Goal: Task Accomplishment & Management: Complete application form

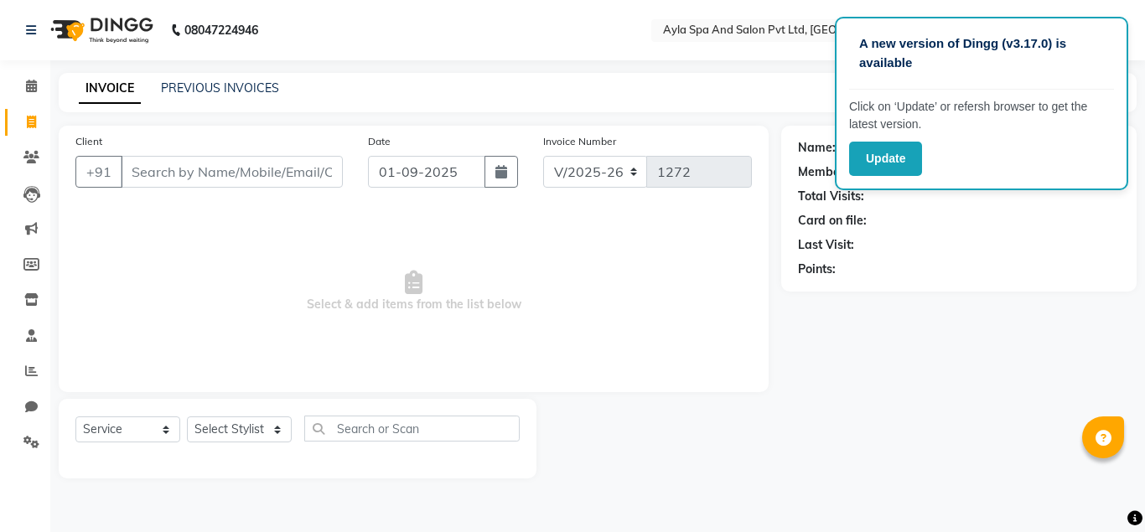
select select "7756"
select select "service"
click at [155, 180] on input "Client" at bounding box center [232, 172] width 222 height 32
type input "u"
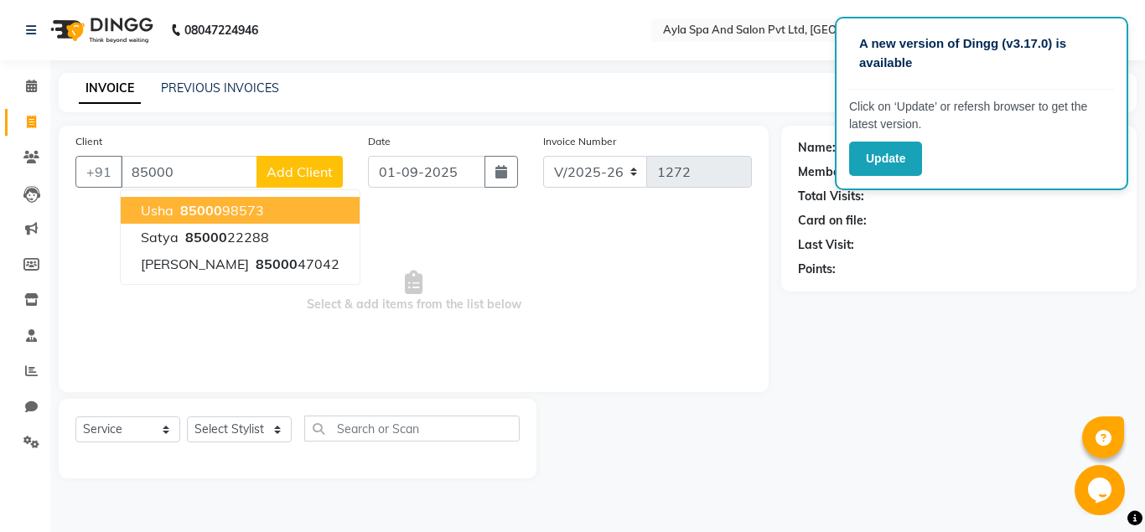
click at [262, 210] on button "usha 85000 98573" at bounding box center [240, 210] width 239 height 27
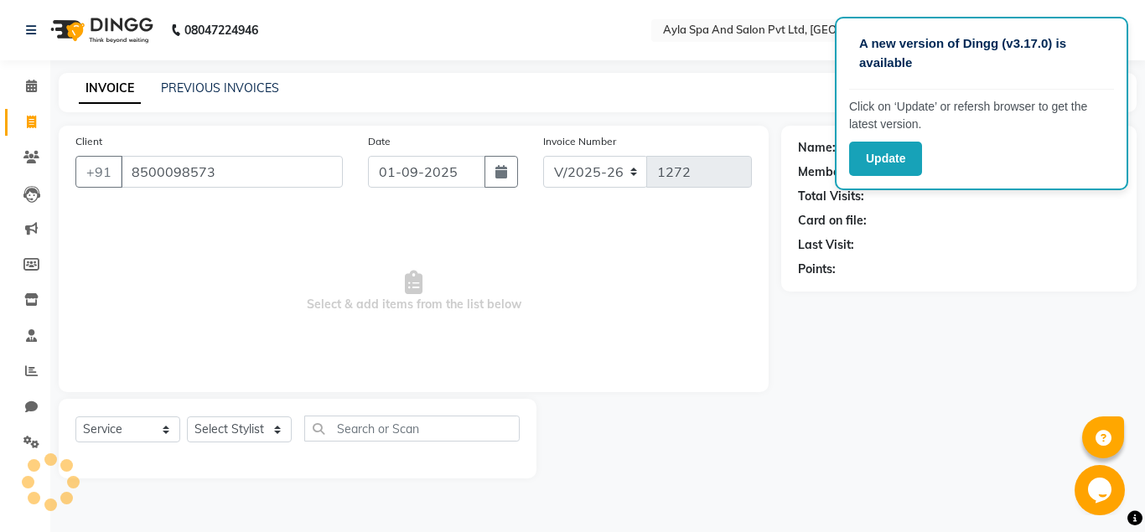
type input "8500098573"
select select "1: Object"
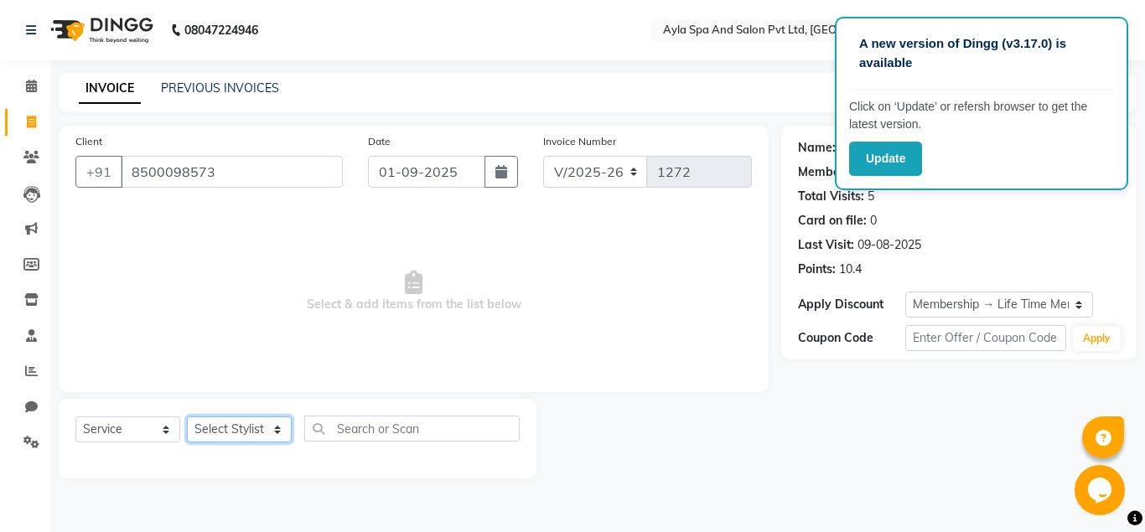
click at [187, 417] on select "Select Stylist [PERSON_NAME][DATE] [PERSON_NAME] [PERSON_NAME] [PERSON_NAME]" at bounding box center [239, 430] width 105 height 26
select select "72807"
click option "Silpa" at bounding box center [0, 0] width 0 height 0
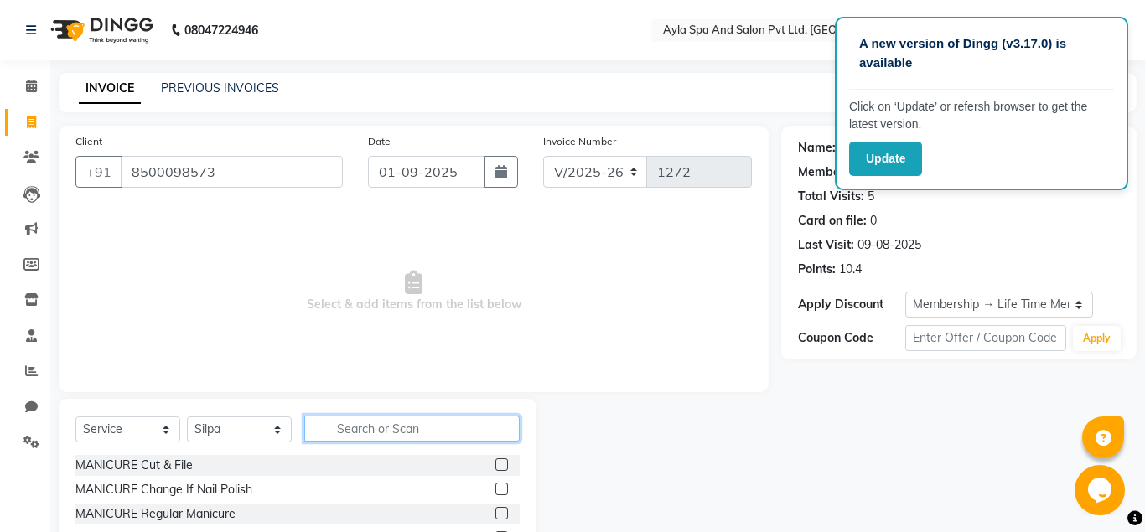
click at [346, 436] on input "text" at bounding box center [411, 429] width 215 height 26
click at [325, 424] on input "text" at bounding box center [411, 429] width 215 height 26
type input "e"
type input "thre"
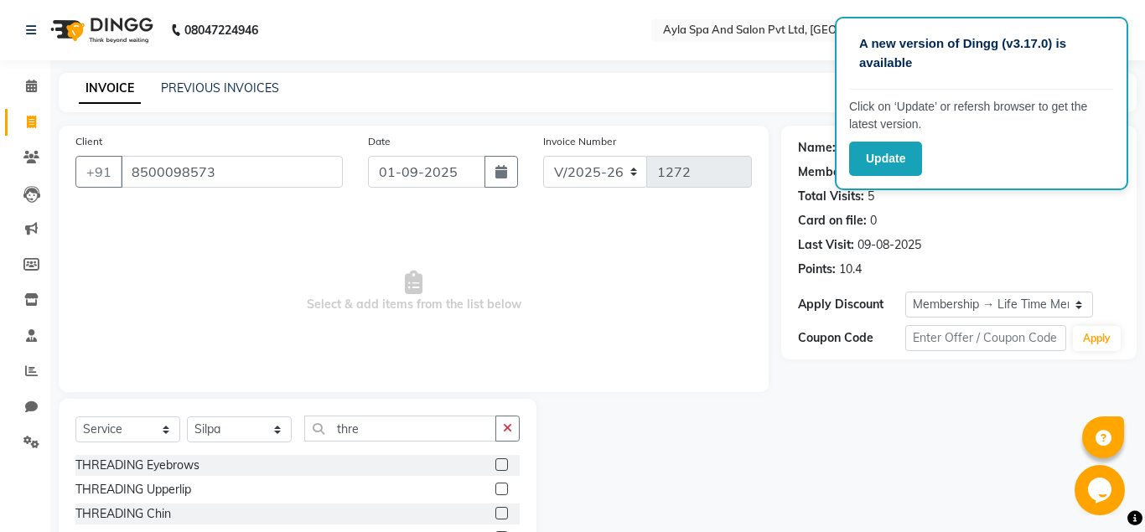
click at [499, 469] on label at bounding box center [501, 464] width 13 height 13
click at [499, 469] on input "checkbox" at bounding box center [500, 465] width 11 height 11
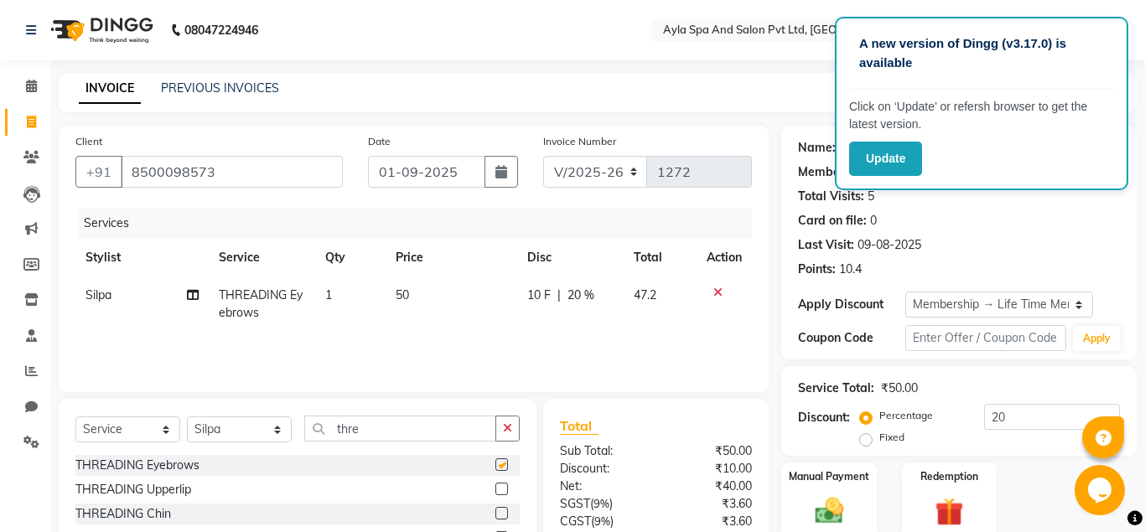
checkbox input "false"
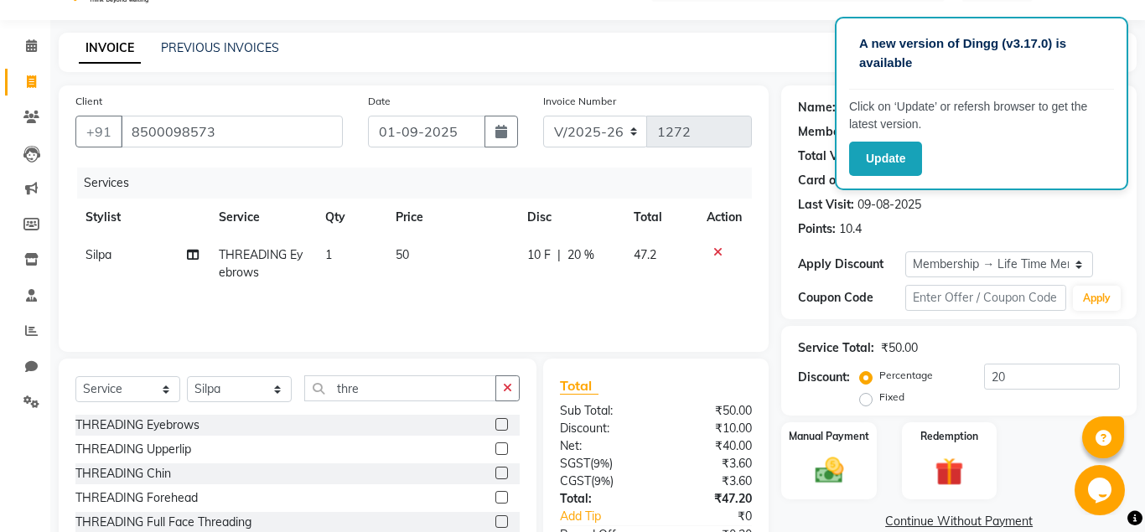
scroll to position [156, 0]
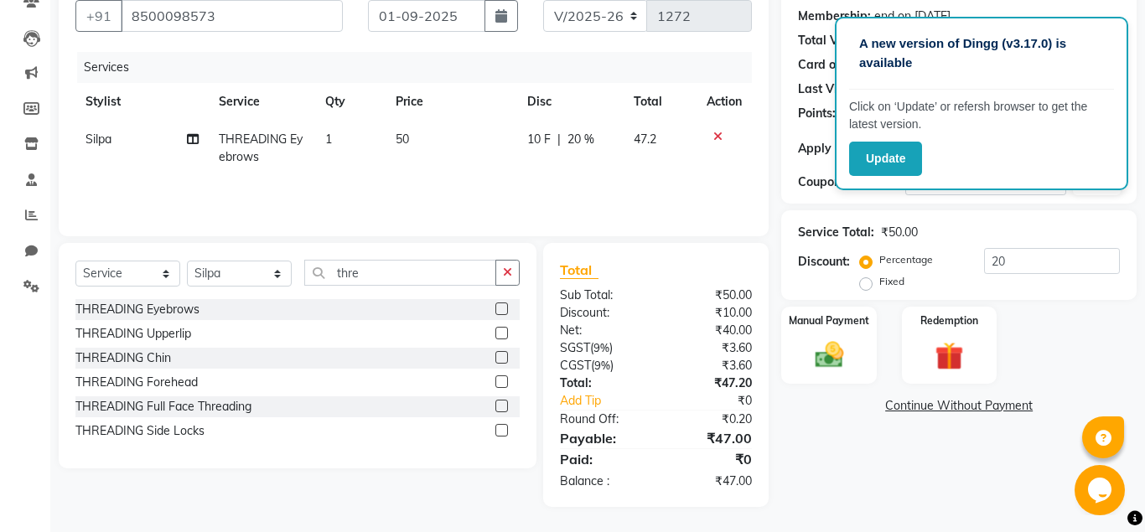
click at [500, 330] on label at bounding box center [501, 333] width 13 height 13
click at [500, 330] on input "checkbox" at bounding box center [500, 334] width 11 height 11
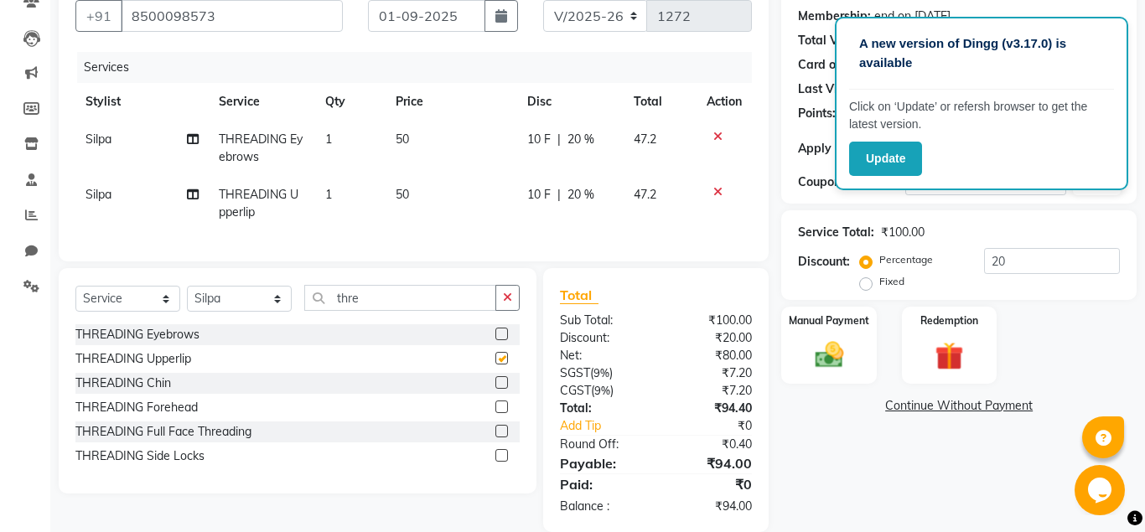
checkbox input "false"
click at [501, 386] on label at bounding box center [501, 382] width 13 height 13
click at [501, 386] on input "checkbox" at bounding box center [500, 383] width 11 height 11
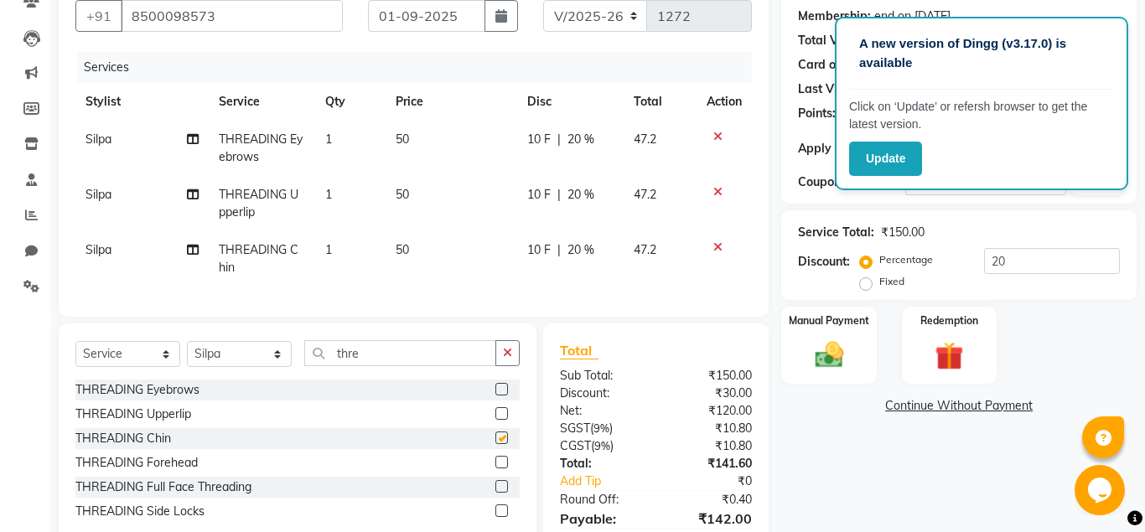
checkbox input "false"
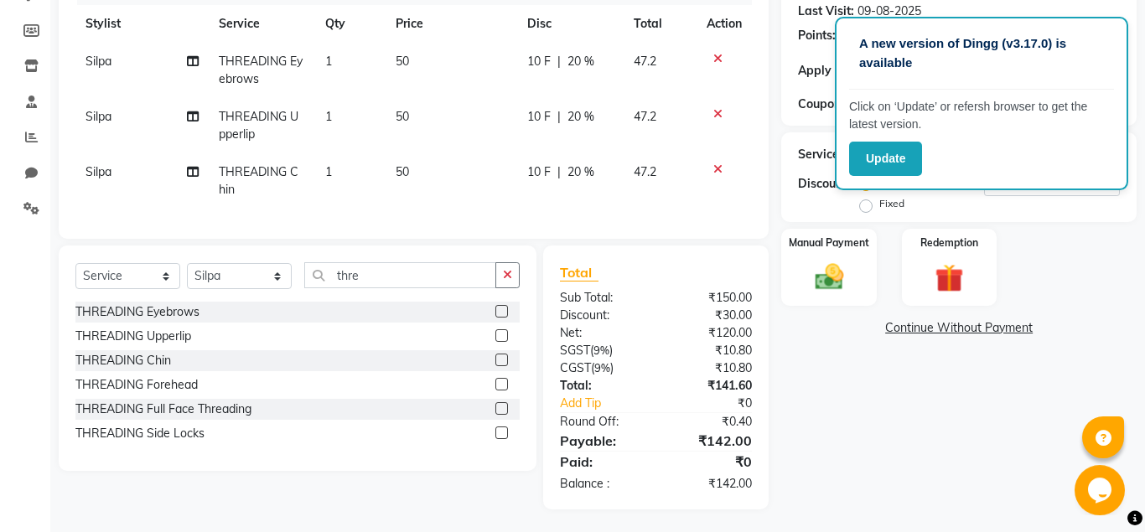
scroll to position [236, 0]
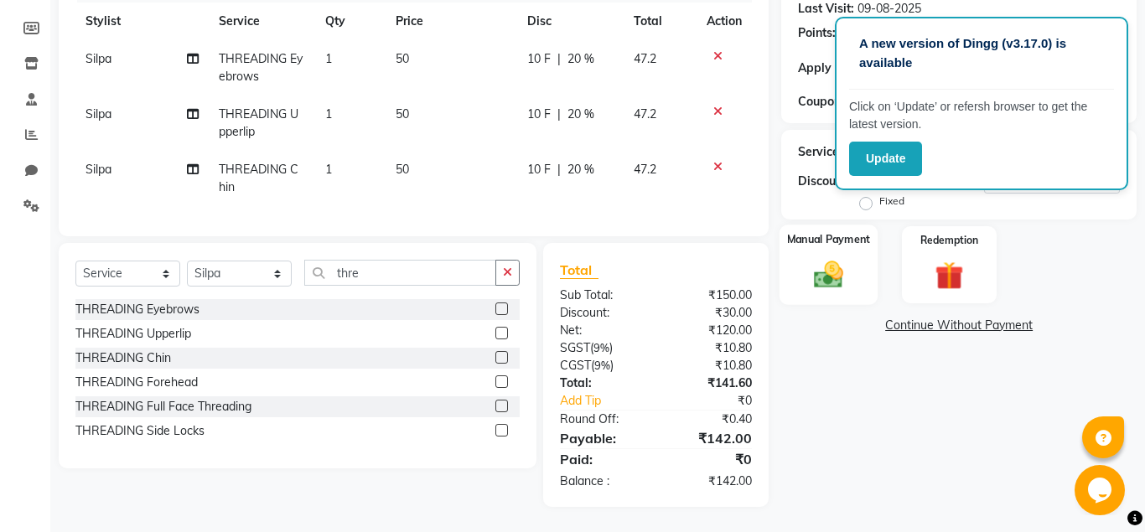
click at [824, 287] on img at bounding box center [829, 274] width 48 height 34
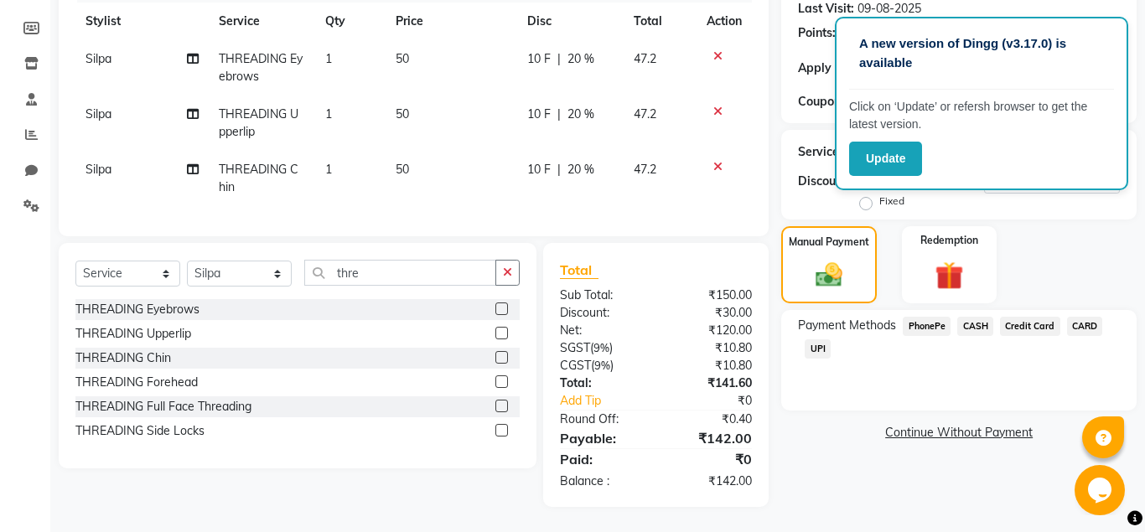
click at [817, 346] on span "UPI" at bounding box center [818, 348] width 26 height 19
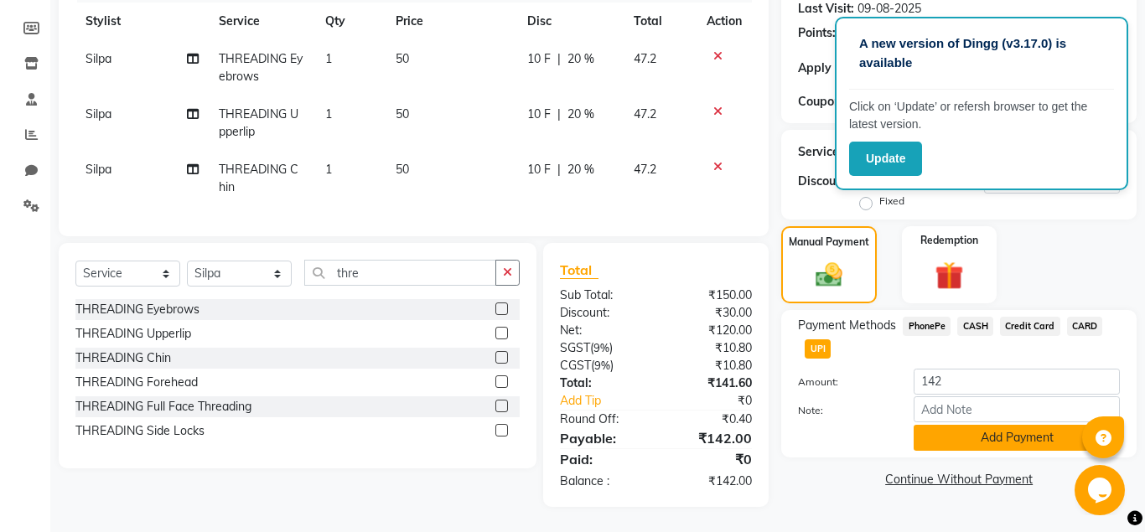
click at [995, 438] on button "Add Payment" at bounding box center [1017, 438] width 206 height 26
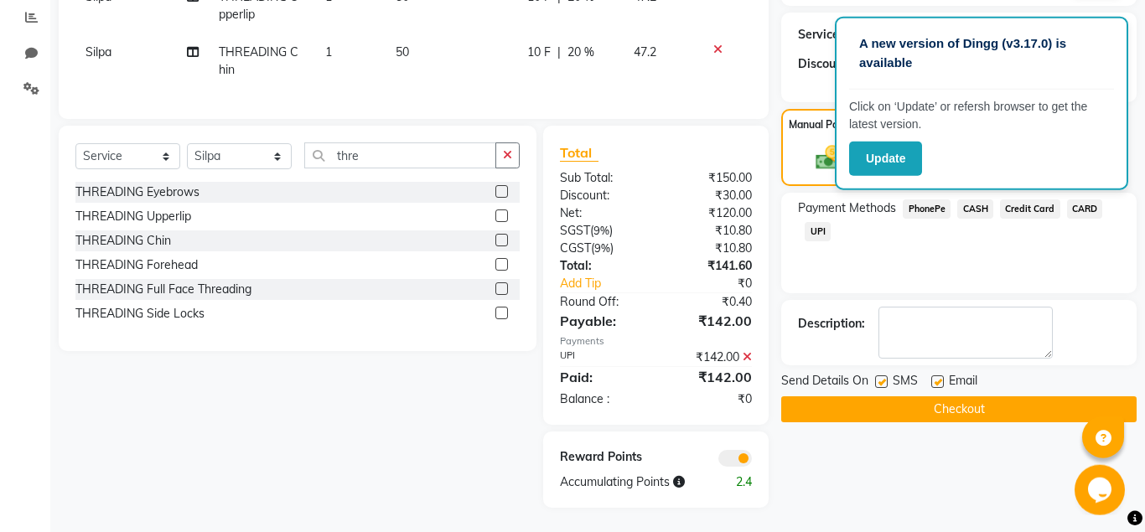
scroll to position [355, 0]
click at [938, 375] on label at bounding box center [937, 381] width 13 height 13
click at [938, 376] on input "checkbox" at bounding box center [936, 381] width 11 height 11
checkbox input "false"
click at [932, 405] on button "Checkout" at bounding box center [958, 409] width 355 height 26
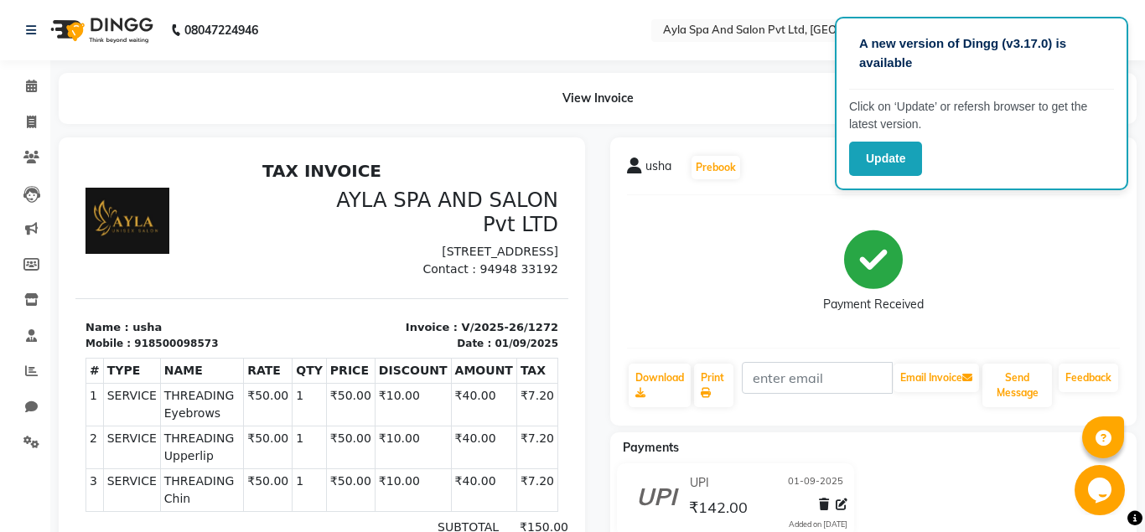
click at [989, 236] on div "Payment Received" at bounding box center [873, 272] width 493 height 126
click at [34, 122] on icon at bounding box center [31, 122] width 9 height 13
select select "7756"
select select "service"
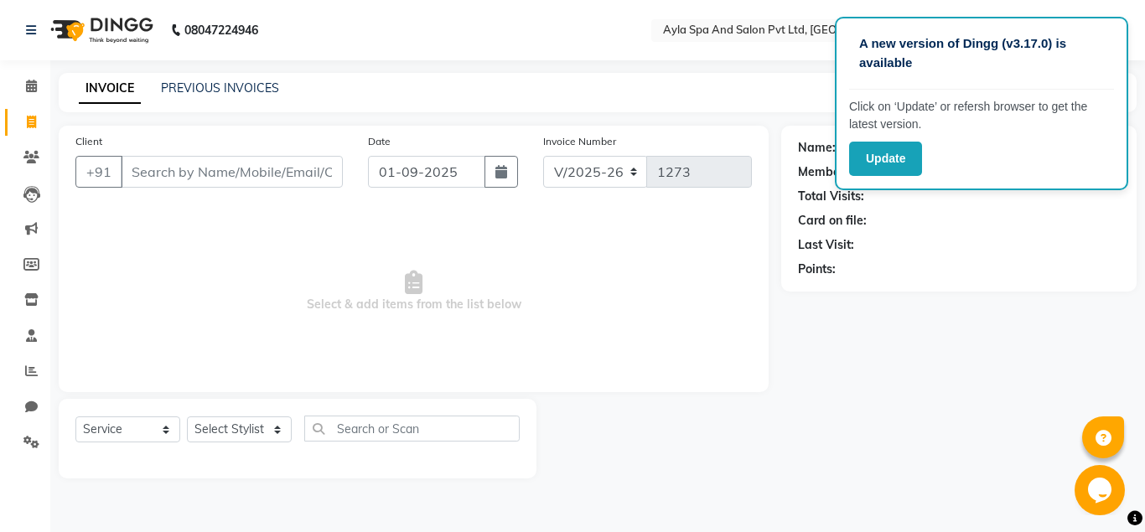
click at [150, 163] on input "Client" at bounding box center [232, 172] width 222 height 32
click at [950, 300] on div "Name: Membership: Total Visits: Card on file: Last Visit: Points:" at bounding box center [965, 302] width 368 height 353
click at [894, 156] on button "Update" at bounding box center [885, 159] width 73 height 34
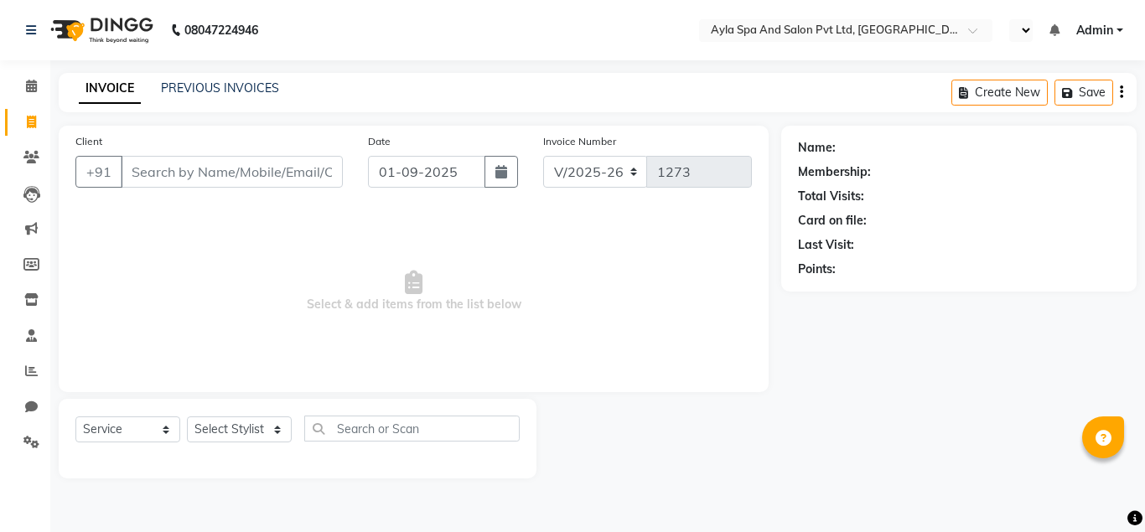
select select "7756"
select select "service"
click at [217, 90] on link "PREVIOUS INVOICES" at bounding box center [220, 87] width 118 height 15
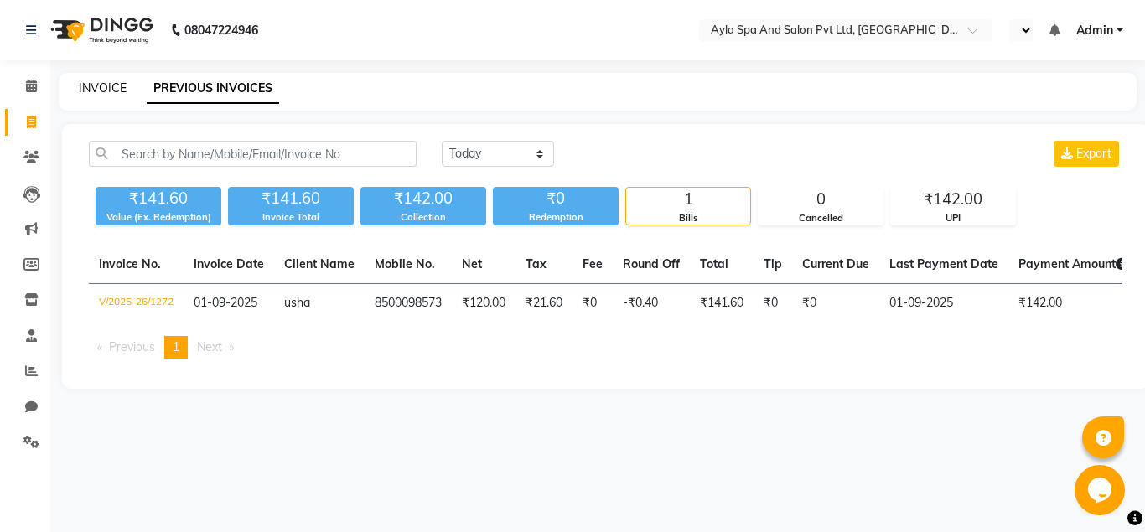
click at [116, 88] on link "INVOICE" at bounding box center [103, 87] width 48 height 15
select select "7756"
select select "service"
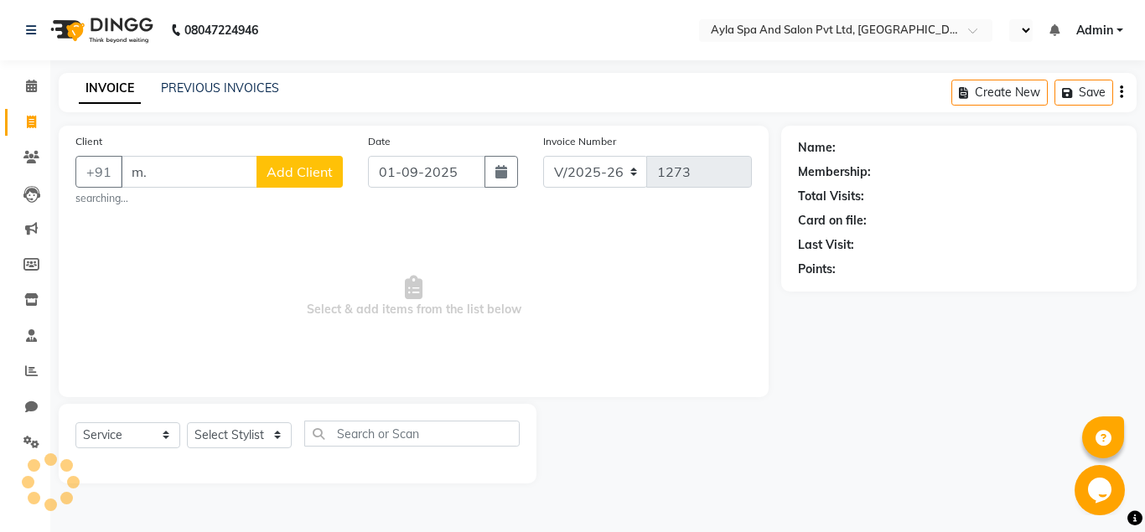
type input "m"
type input "9390337331"
click at [322, 184] on button "Add Client" at bounding box center [299, 172] width 86 height 32
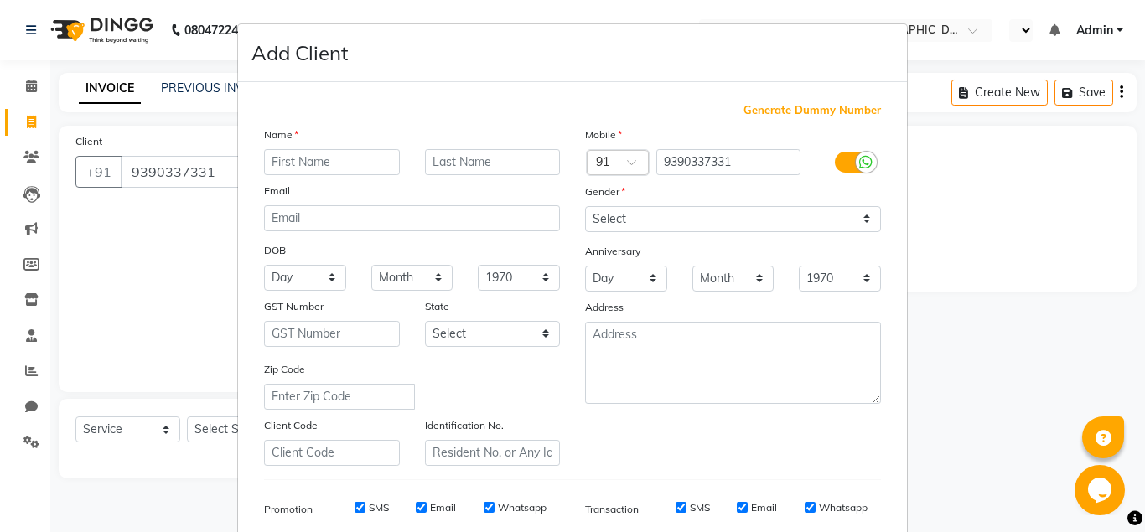
click at [321, 168] on input "text" at bounding box center [332, 162] width 136 height 26
type input "m"
type input "[PERSON_NAME]"
click at [585, 206] on select "Select [DEMOGRAPHIC_DATA] [DEMOGRAPHIC_DATA] Other Prefer Not To Say" at bounding box center [733, 219] width 296 height 26
select select "[DEMOGRAPHIC_DATA]"
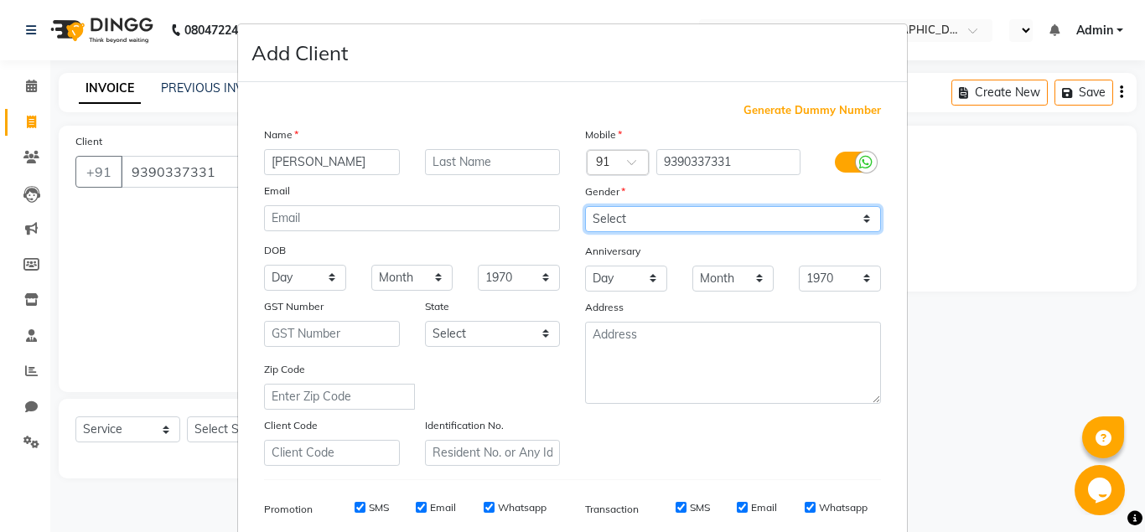
click option "[DEMOGRAPHIC_DATA]" at bounding box center [0, 0] width 0 height 0
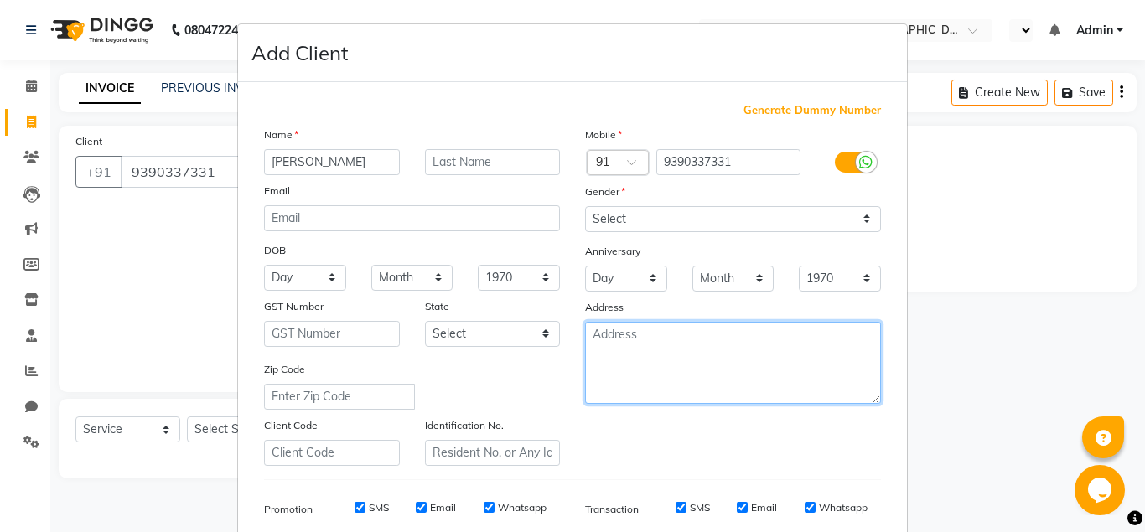
click at [635, 338] on textarea at bounding box center [733, 363] width 296 height 82
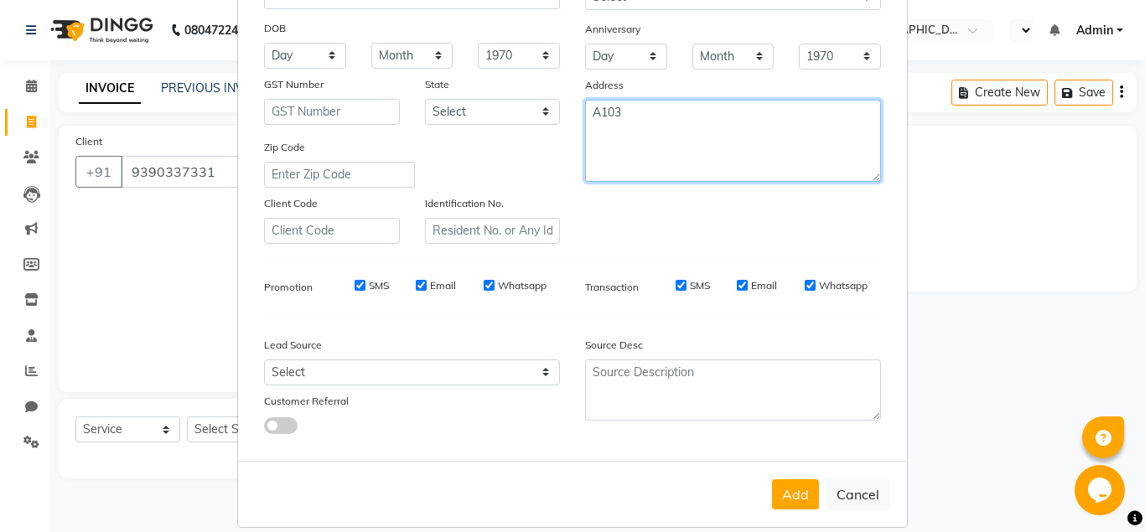
scroll to position [241, 0]
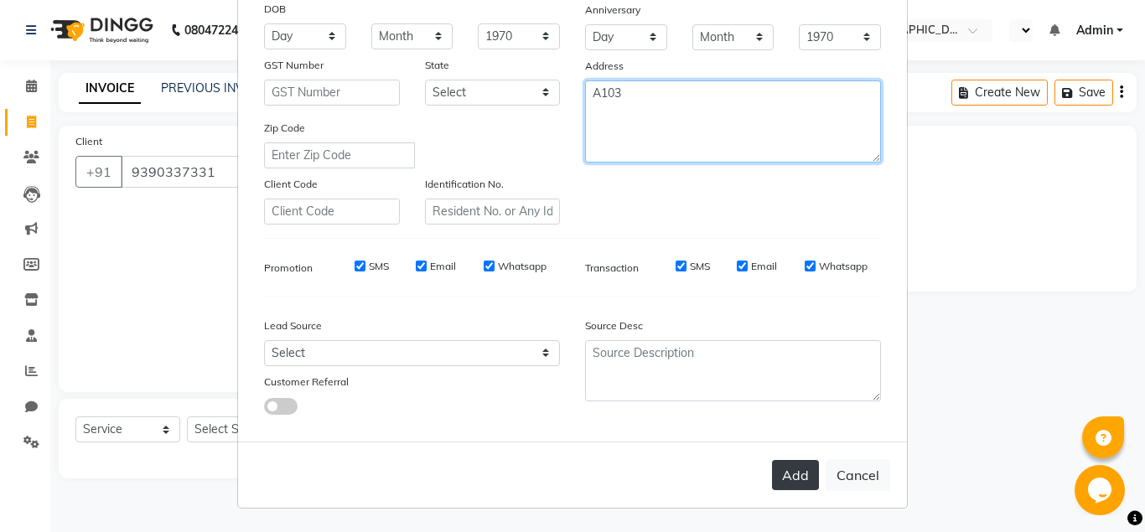
type textarea "A103"
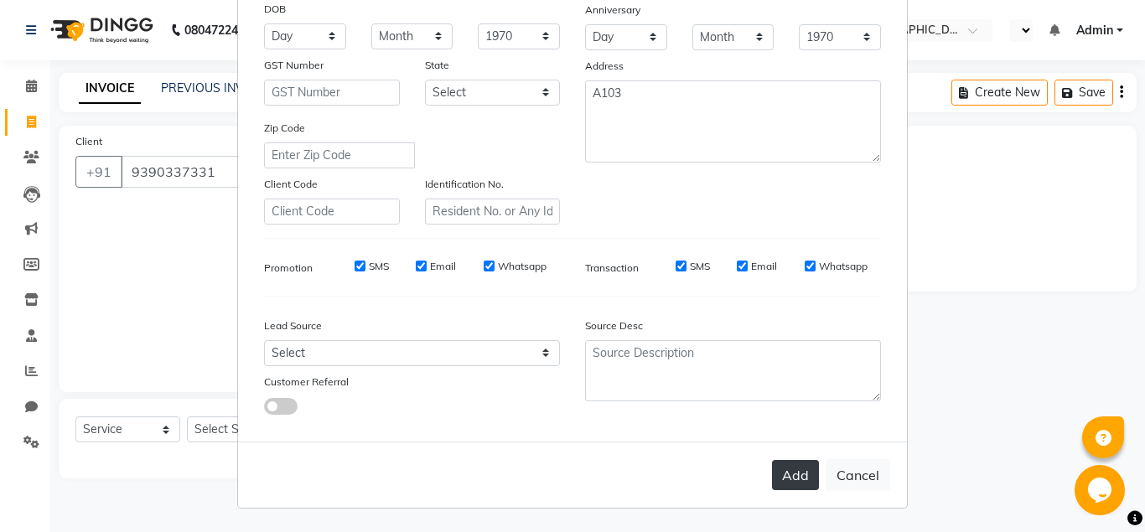
click at [794, 474] on button "Add" at bounding box center [795, 475] width 47 height 30
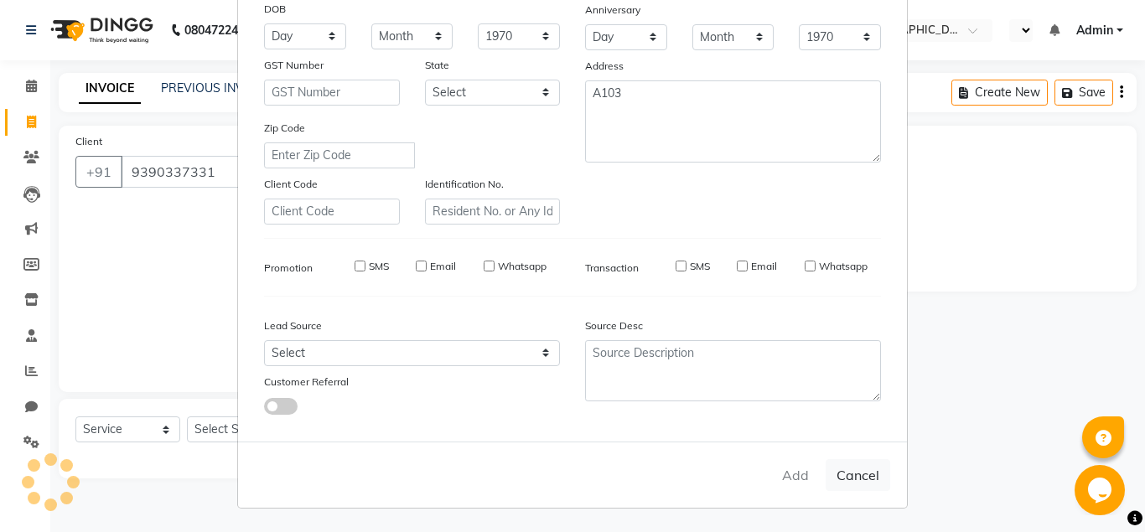
select select
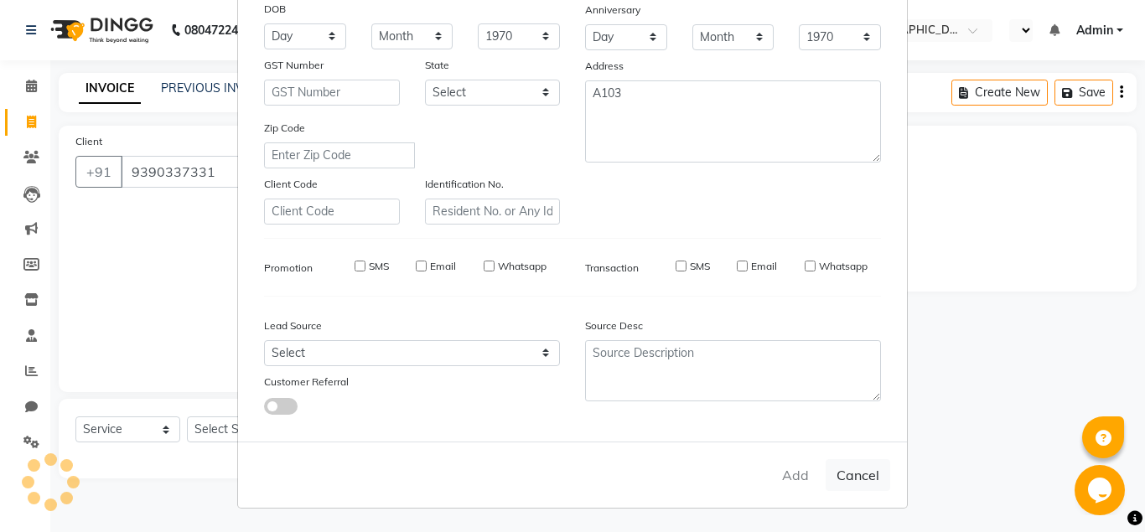
select select
checkbox input "false"
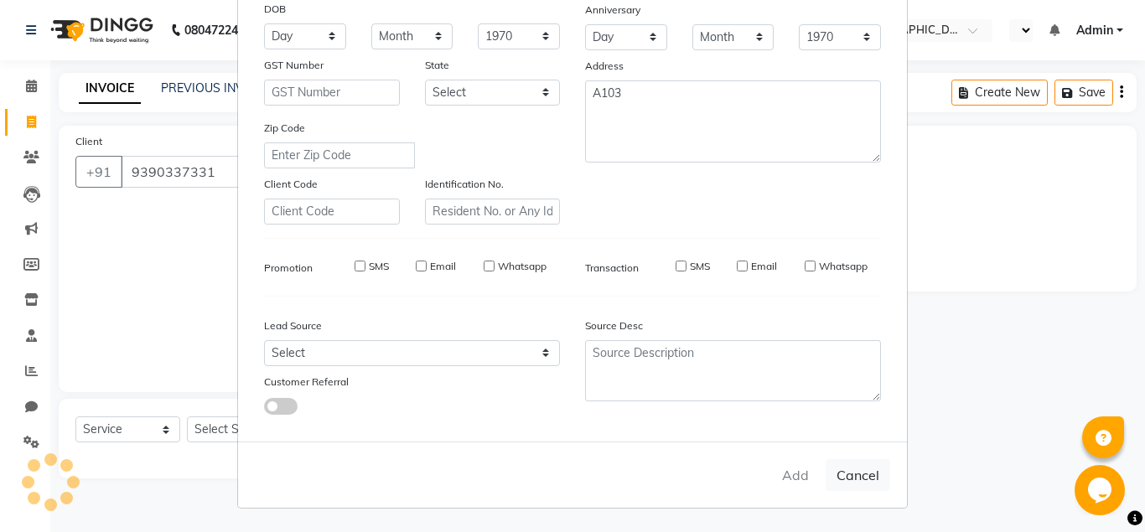
checkbox input "false"
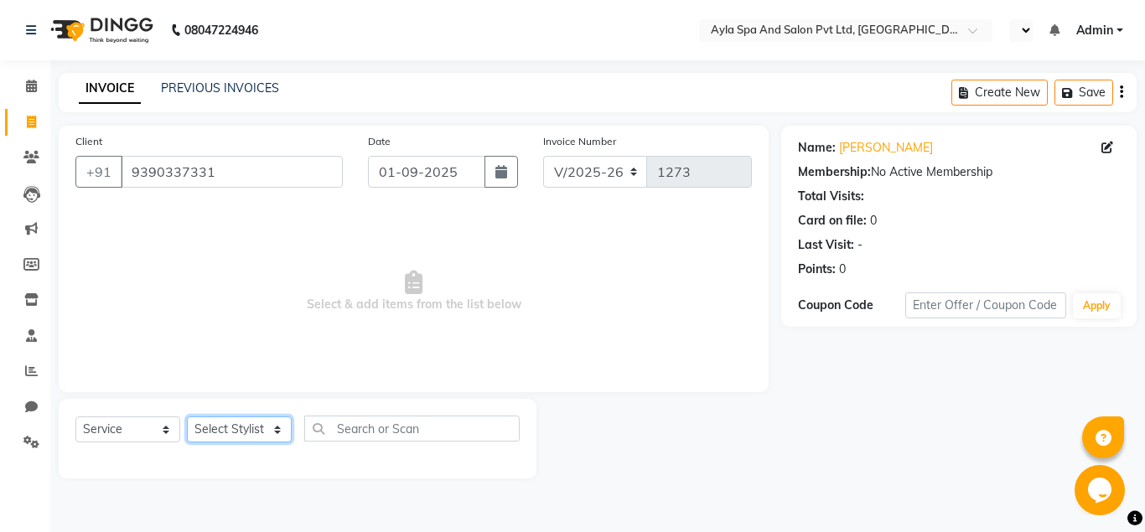
click at [187, 417] on select "Select Stylist [PERSON_NAME][DATE] [PERSON_NAME] [PERSON_NAME] [PERSON_NAME]" at bounding box center [239, 430] width 105 height 26
select select "86594"
click option "BALU" at bounding box center [0, 0] width 0 height 0
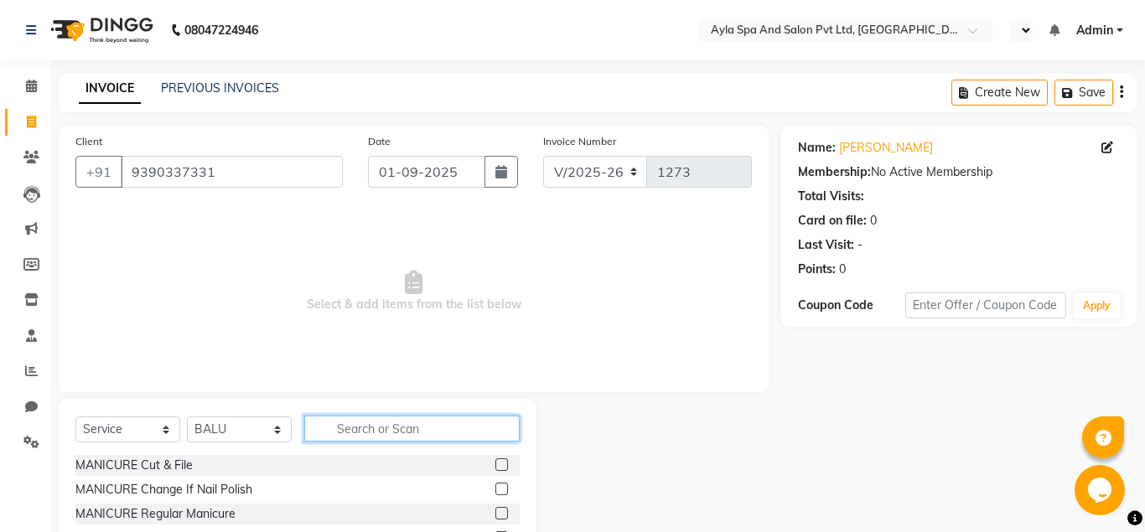
click at [328, 432] on input "text" at bounding box center [411, 429] width 215 height 26
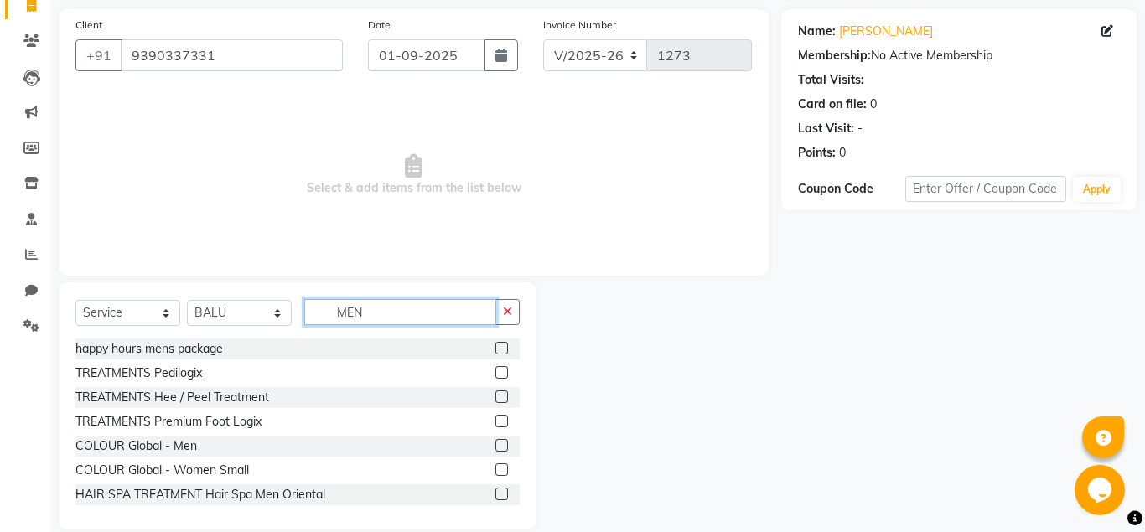
scroll to position [139, 0]
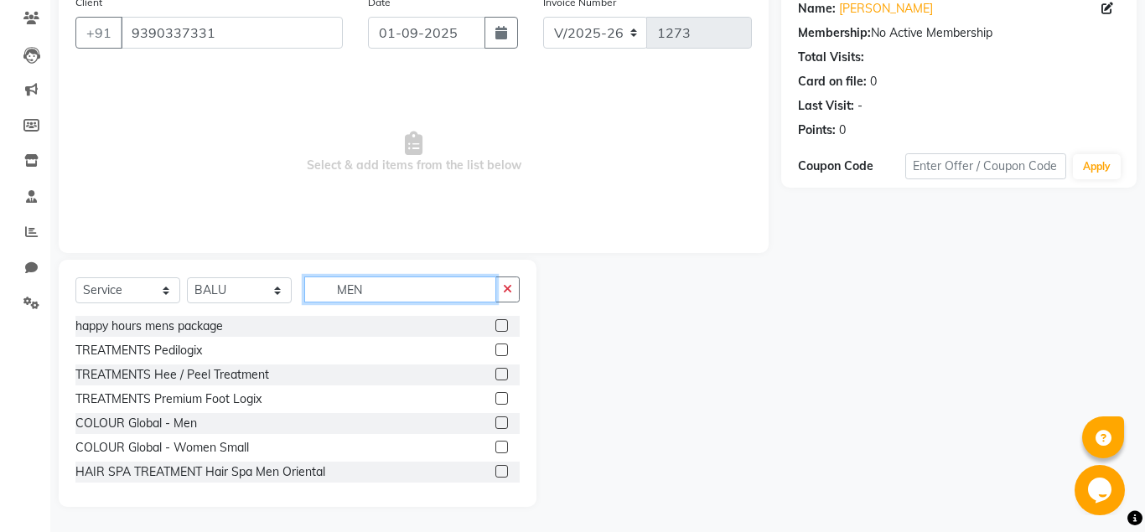
click at [438, 287] on input "MEN" at bounding box center [400, 290] width 192 height 26
type input "M"
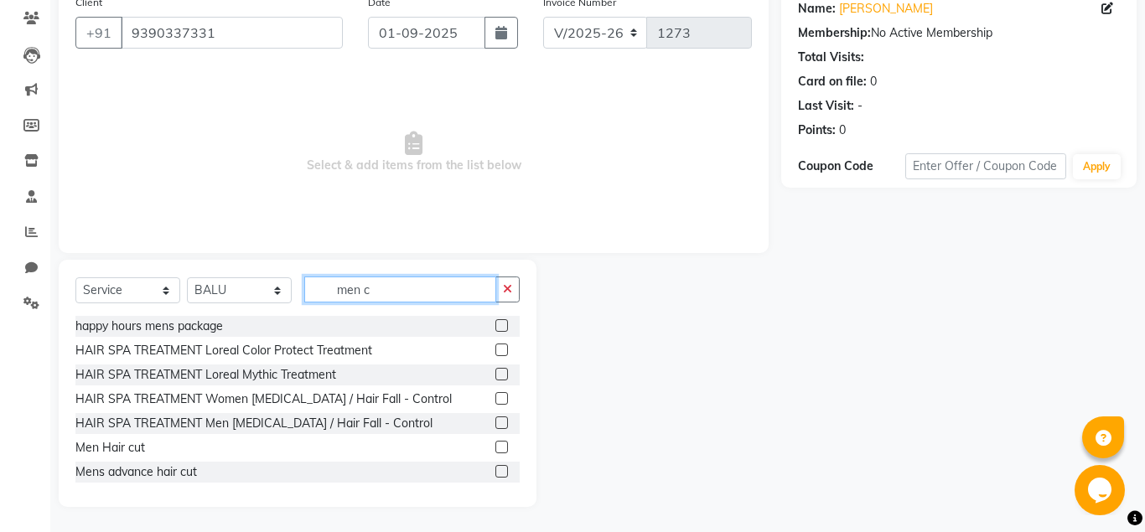
type input "men c"
click at [504, 445] on label at bounding box center [501, 447] width 13 height 13
click at [504, 445] on input "checkbox" at bounding box center [500, 448] width 11 height 11
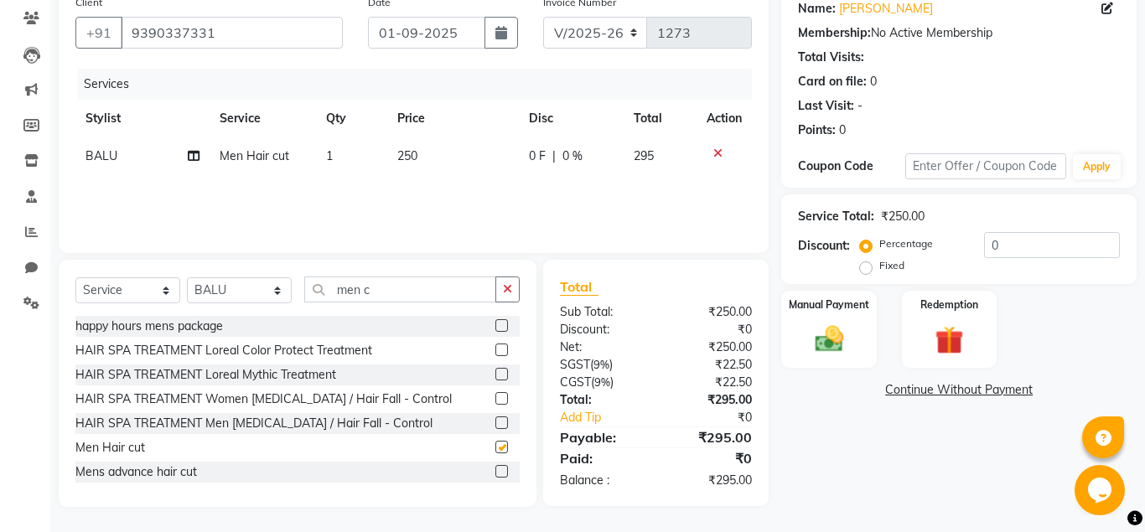
checkbox input "false"
click at [388, 287] on input "men c" at bounding box center [400, 290] width 192 height 26
type input "m"
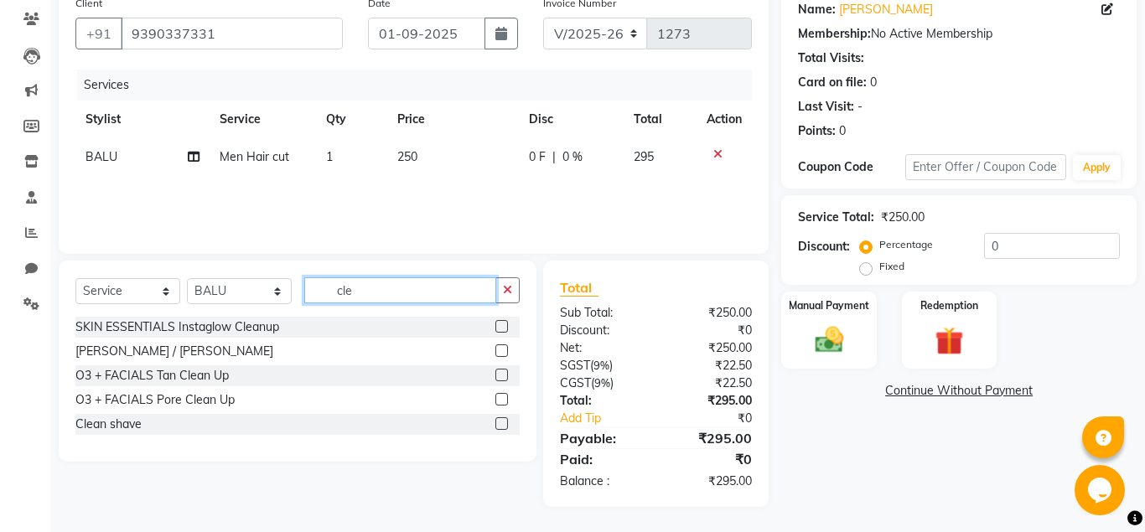
scroll to position [138, 0]
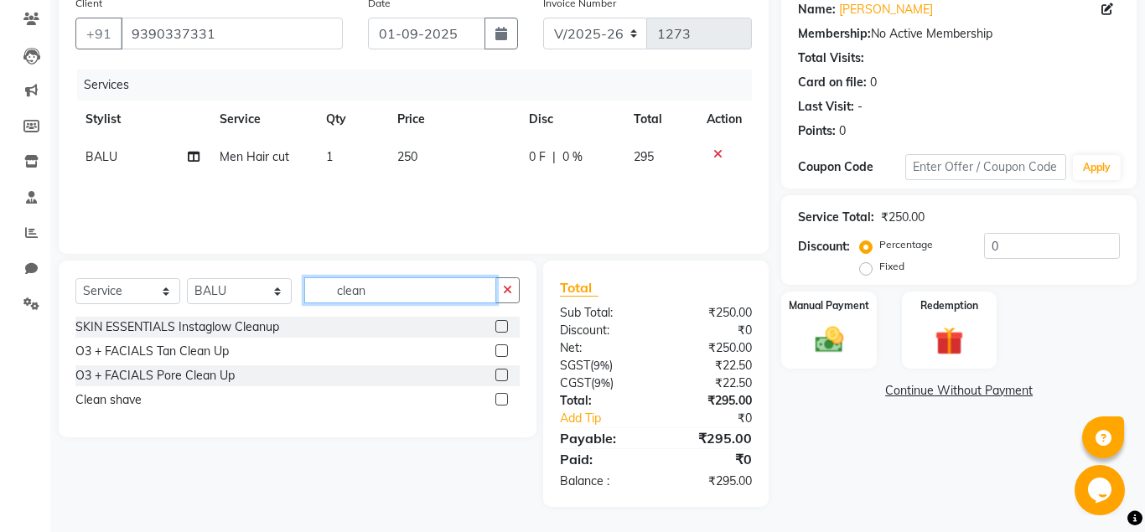
type input "clean"
click at [500, 396] on label at bounding box center [501, 399] width 13 height 13
click at [500, 396] on input "checkbox" at bounding box center [500, 400] width 11 height 11
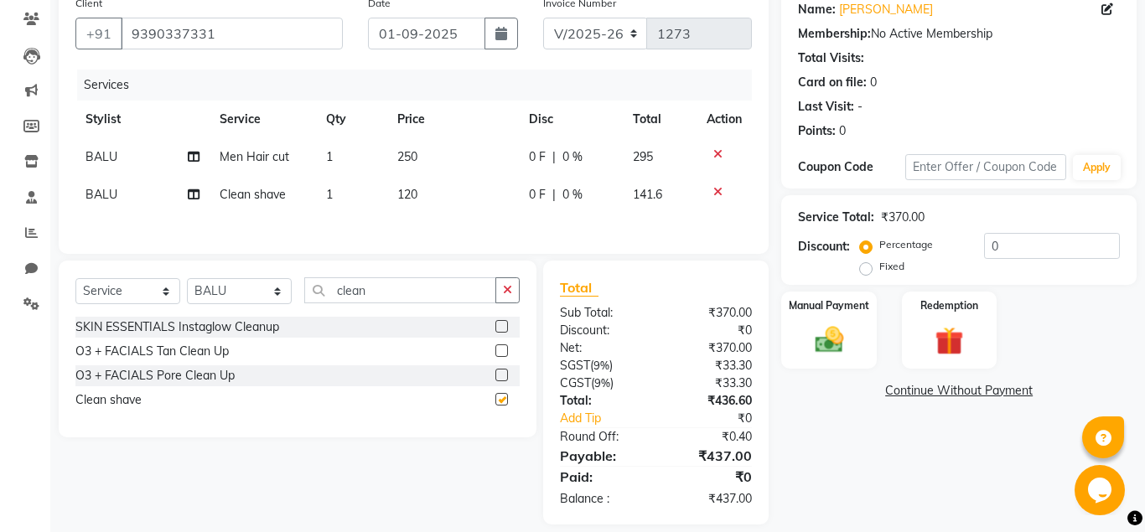
checkbox input "false"
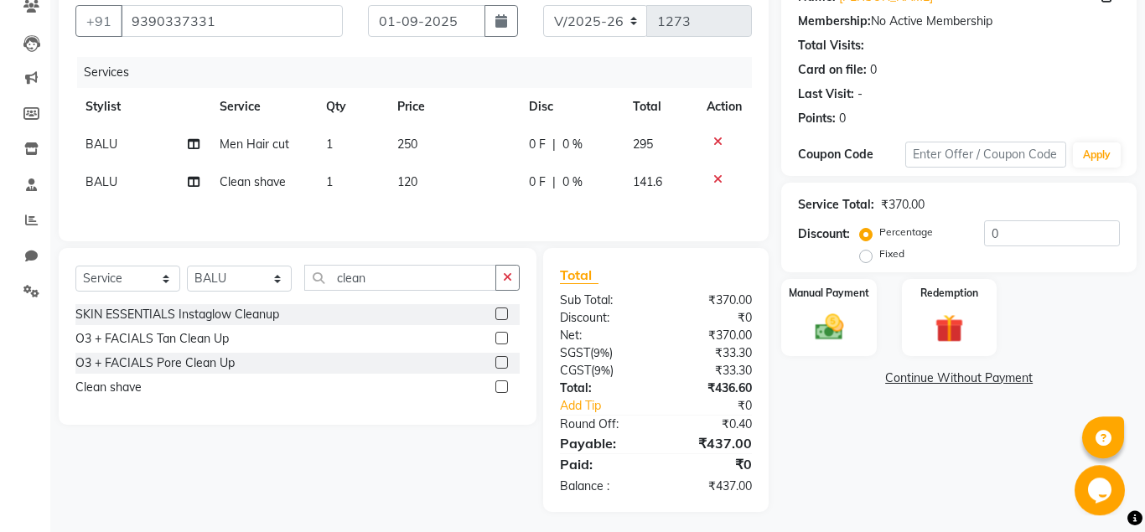
scroll to position [156, 0]
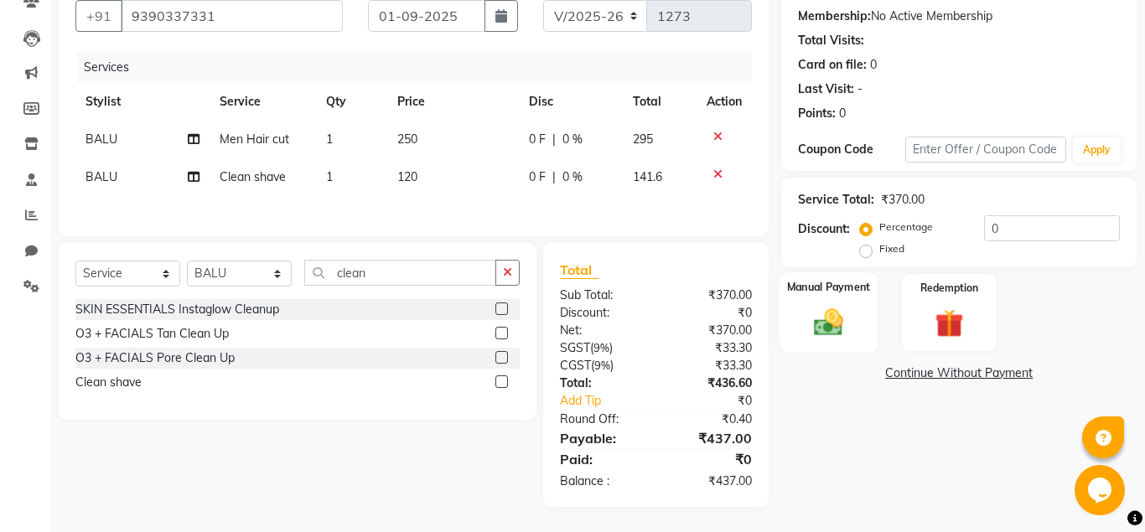
click at [814, 313] on img at bounding box center [829, 322] width 48 height 34
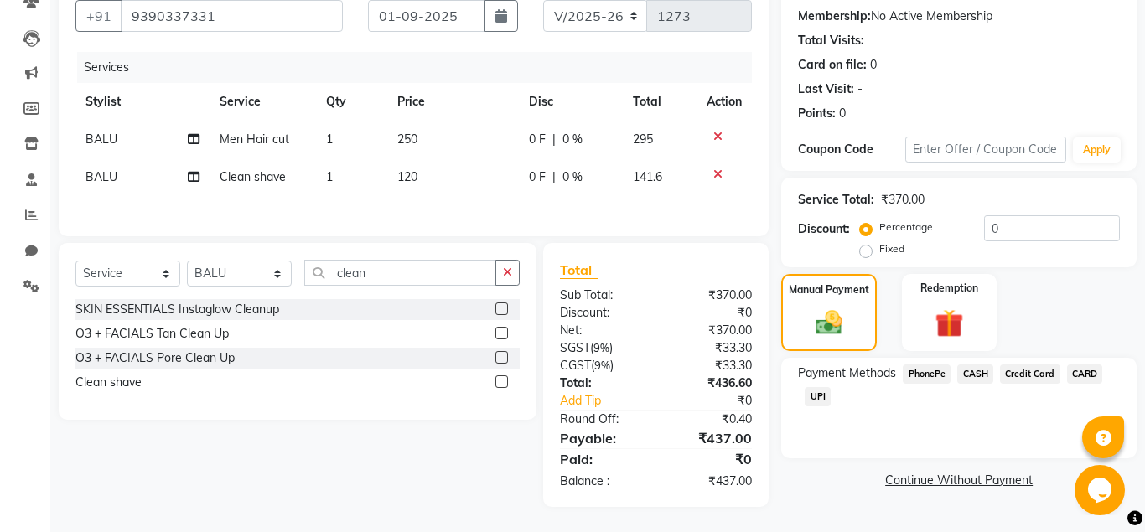
click at [823, 392] on span "UPI" at bounding box center [818, 396] width 26 height 19
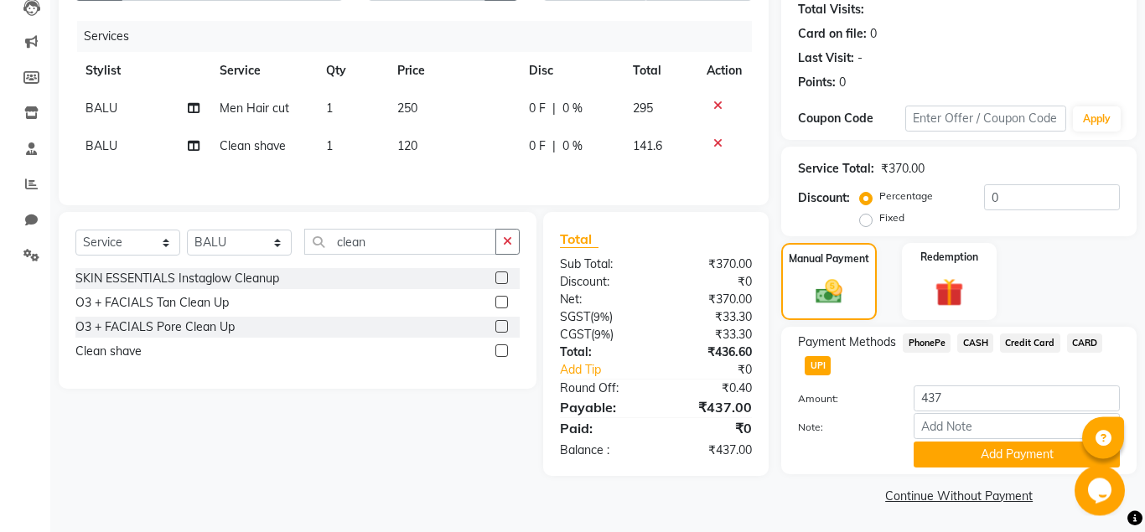
scroll to position [188, 0]
click at [960, 447] on button "Add Payment" at bounding box center [1017, 454] width 206 height 26
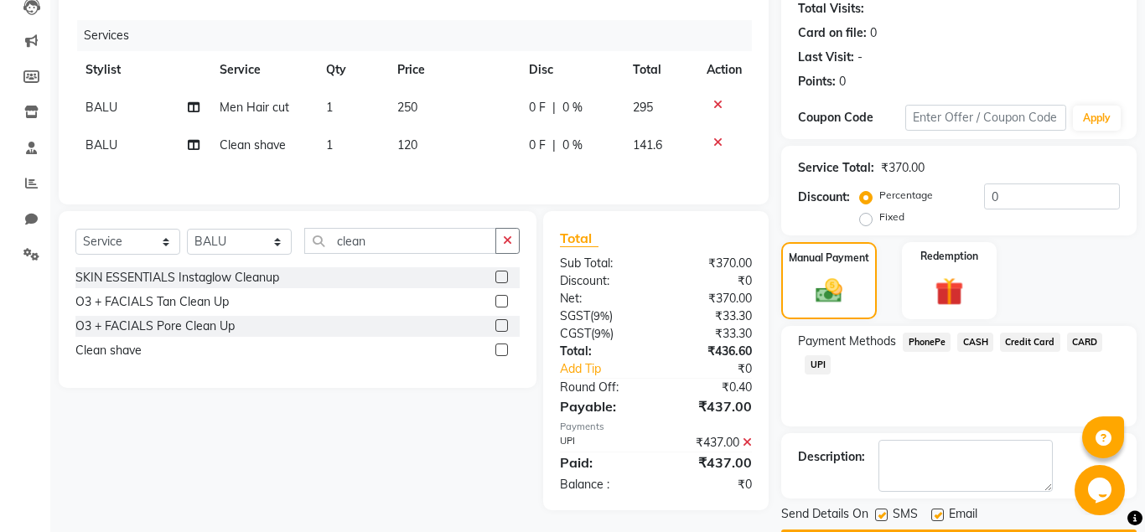
scroll to position [236, 0]
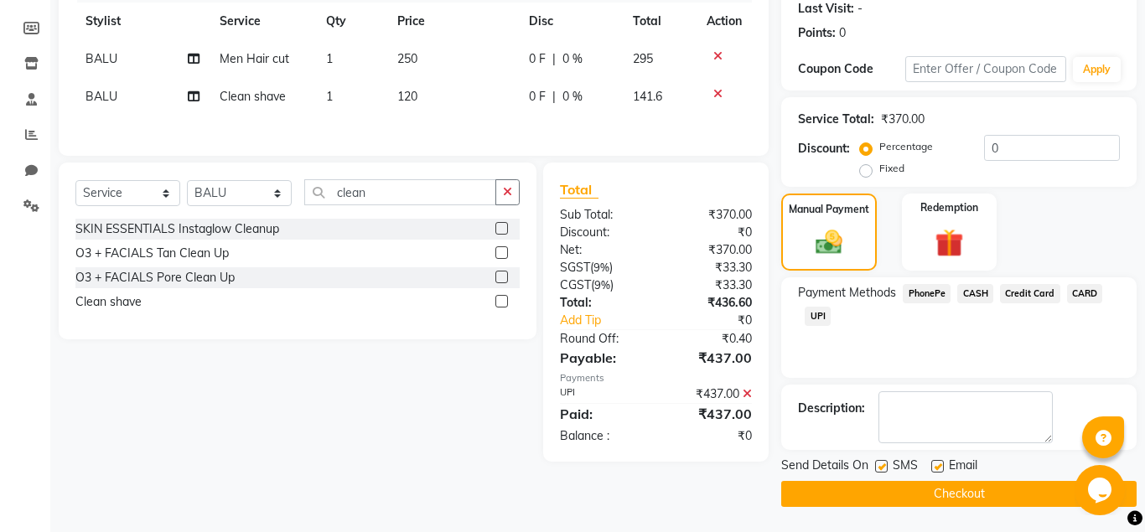
click at [944, 470] on label at bounding box center [937, 466] width 13 height 13
click at [942, 470] on input "checkbox" at bounding box center [936, 467] width 11 height 11
checkbox input "false"
click at [942, 494] on button "Checkout" at bounding box center [958, 494] width 355 height 26
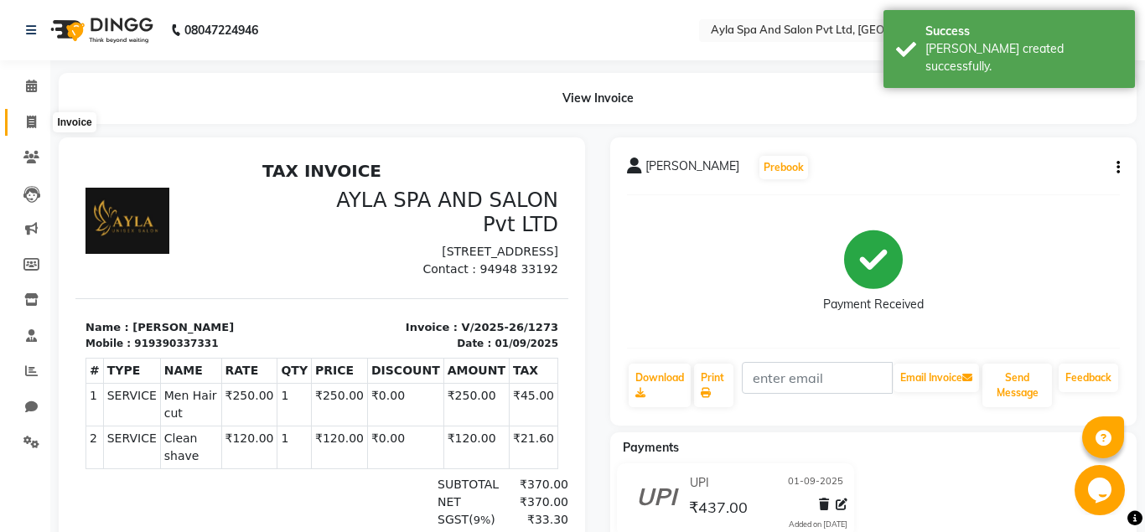
click at [31, 129] on span at bounding box center [31, 122] width 29 height 19
select select "7756"
select select "service"
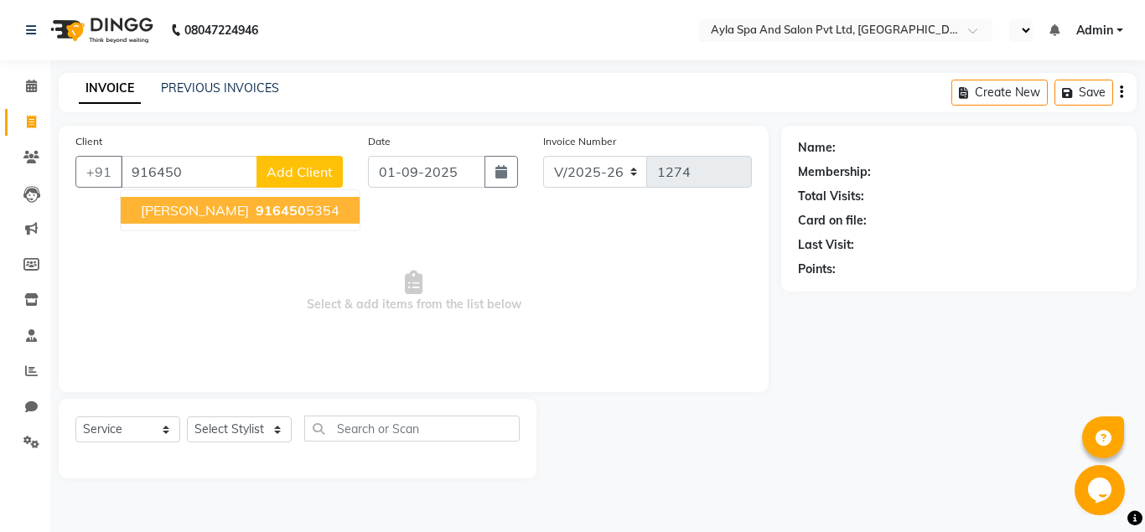
click at [269, 215] on span "916450" at bounding box center [281, 210] width 50 height 17
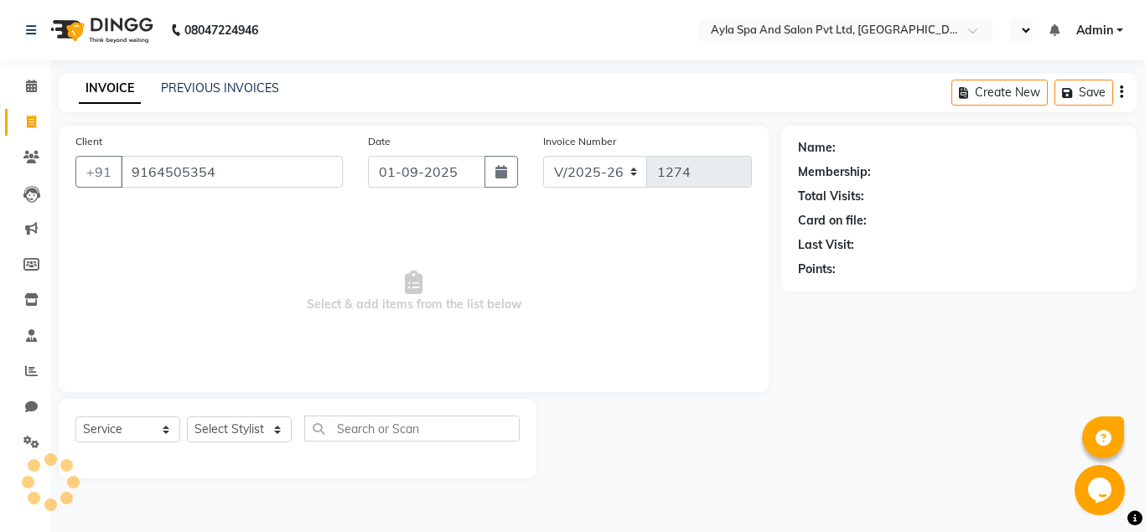
type input "9164505354"
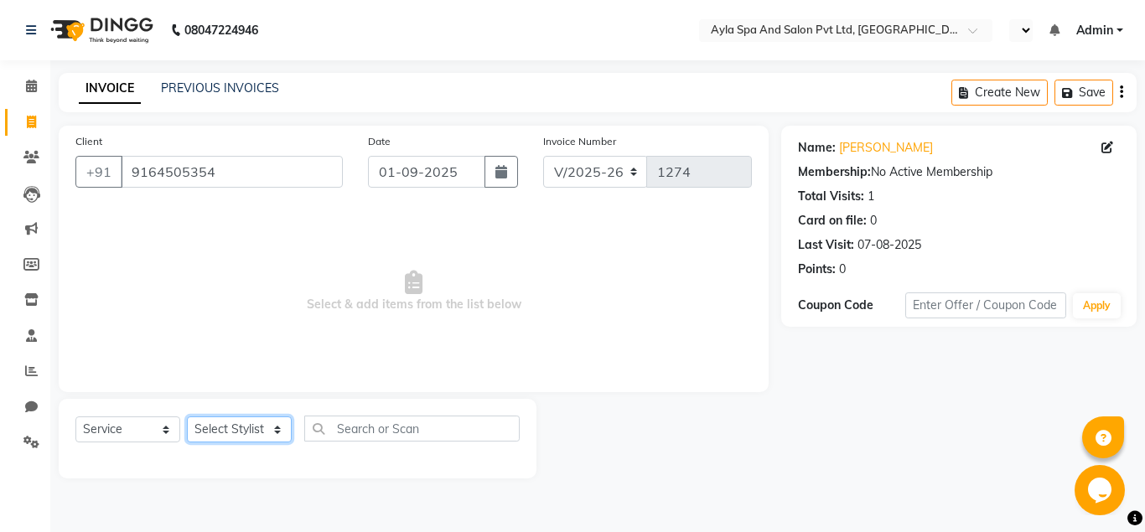
click at [187, 417] on select "Select Stylist [PERSON_NAME][DATE] [PERSON_NAME] [PERSON_NAME] [PERSON_NAME]" at bounding box center [239, 430] width 105 height 26
select select "72807"
click option "Silpa" at bounding box center [0, 0] width 0 height 0
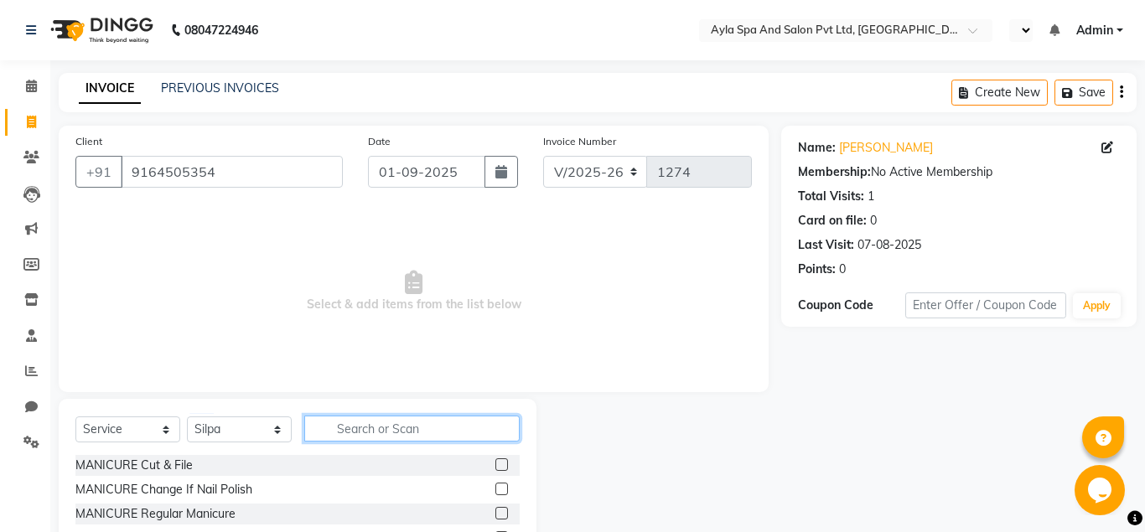
click at [335, 430] on input "text" at bounding box center [411, 429] width 215 height 26
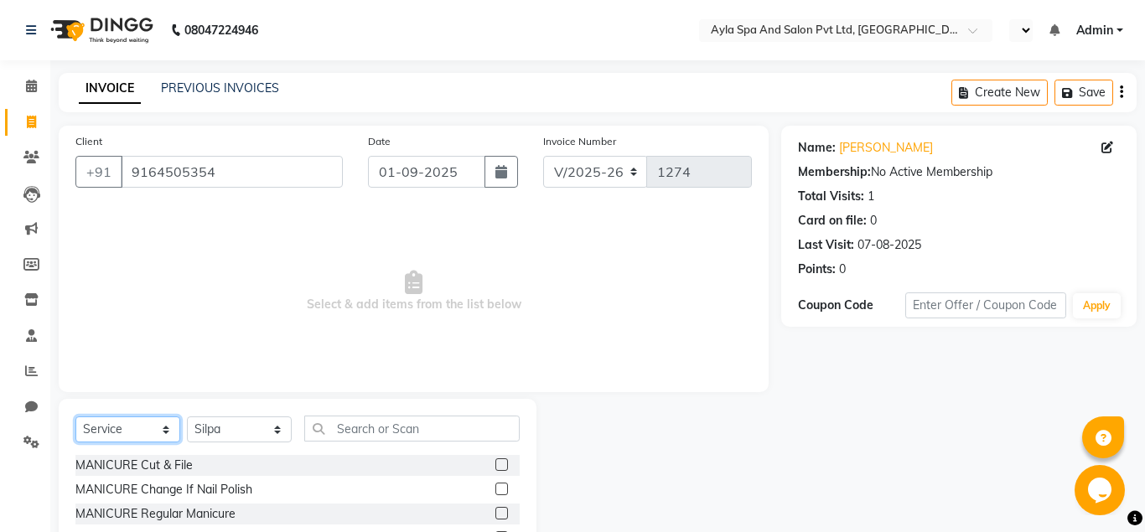
click at [75, 417] on select "Select Service Product Membership Package Voucher Prepaid Gift Card" at bounding box center [127, 430] width 105 height 26
click option "Membership" at bounding box center [0, 0] width 0 height 0
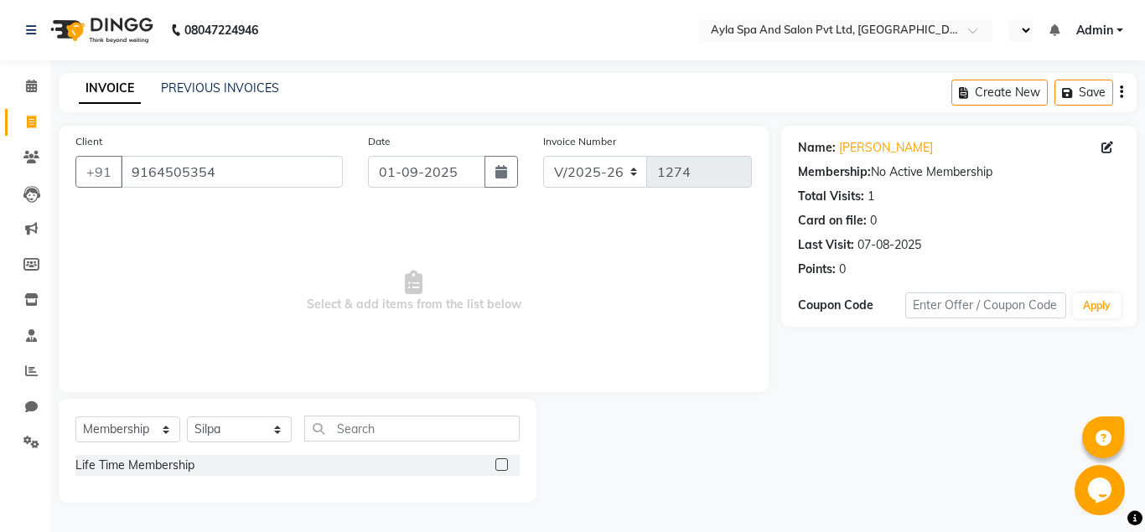
click at [506, 462] on label at bounding box center [501, 464] width 13 height 13
click at [506, 462] on input "checkbox" at bounding box center [500, 465] width 11 height 11
select select "select"
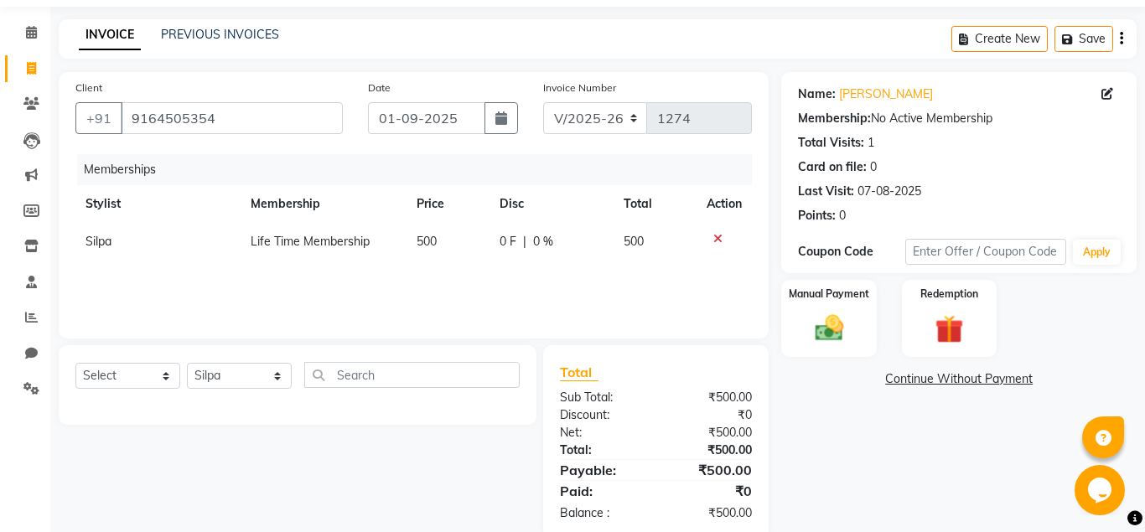
scroll to position [85, 0]
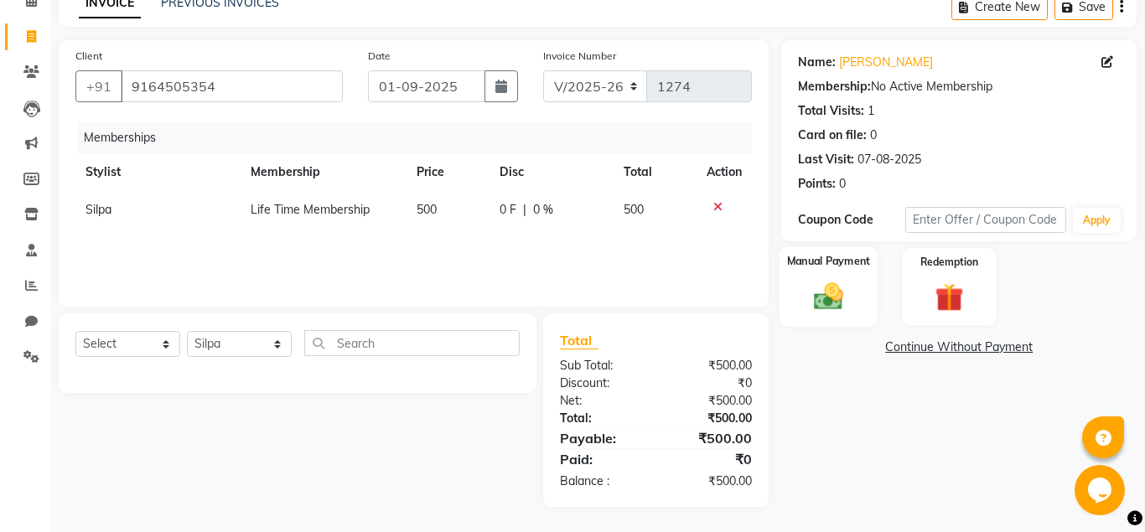
click at [835, 306] on img at bounding box center [829, 297] width 48 height 34
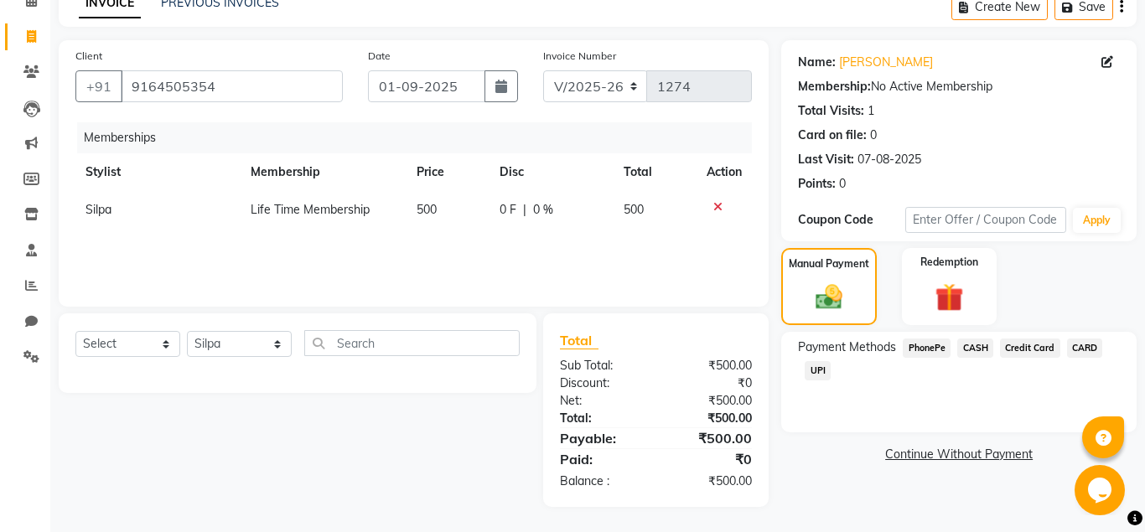
click at [821, 372] on span "UPI" at bounding box center [818, 370] width 26 height 19
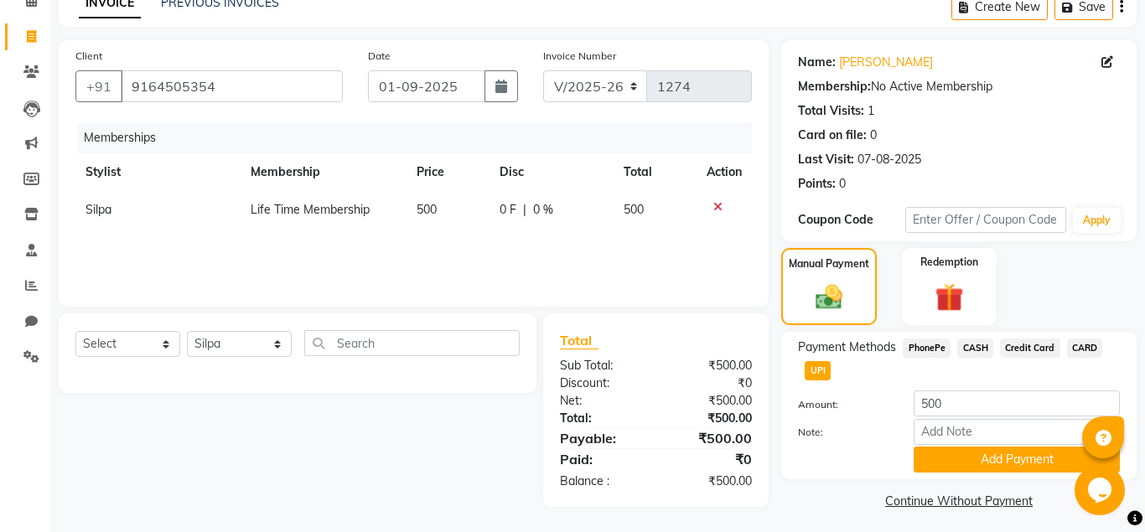
scroll to position [91, 0]
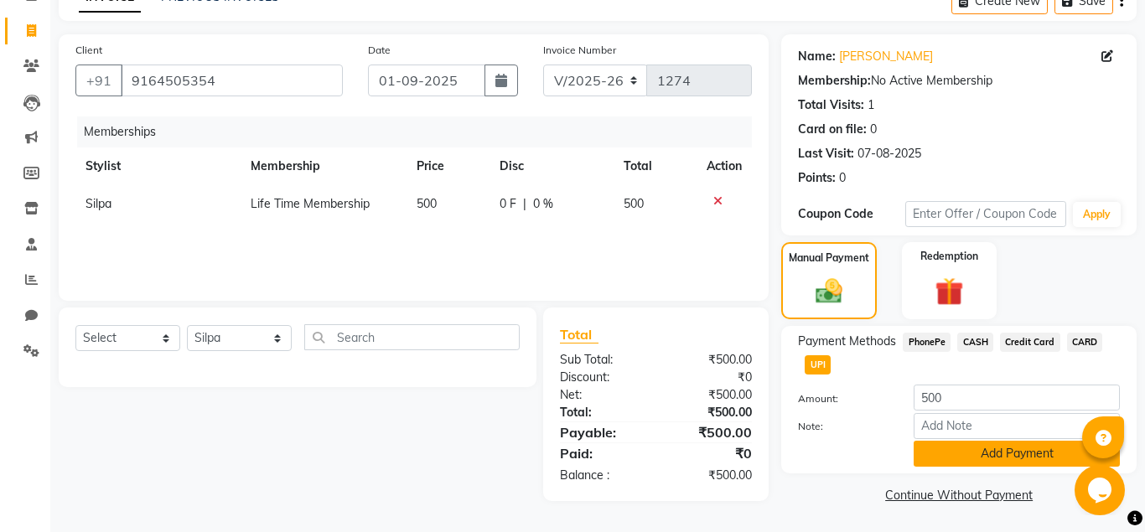
click at [1023, 458] on button "Add Payment" at bounding box center [1017, 454] width 206 height 26
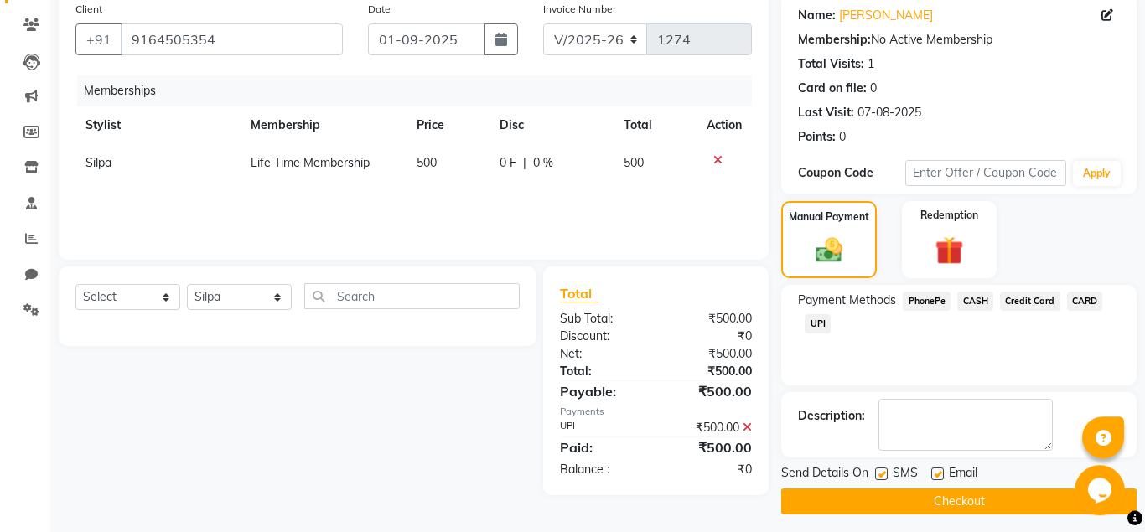
scroll to position [140, 0]
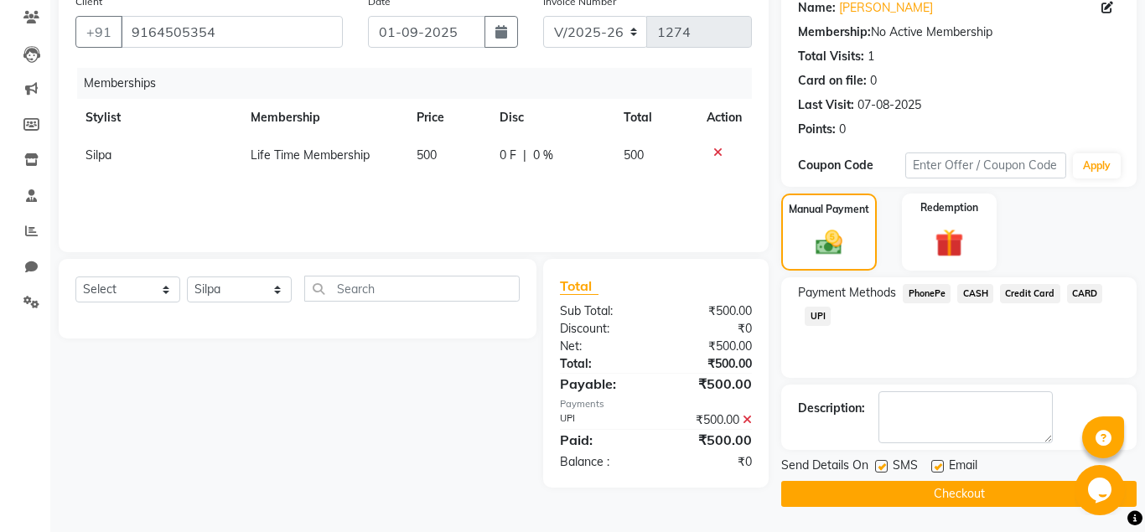
click at [937, 468] on label at bounding box center [937, 466] width 13 height 13
click at [937, 468] on input "checkbox" at bounding box center [936, 467] width 11 height 11
checkbox input "false"
click at [947, 498] on button "Checkout" at bounding box center [958, 494] width 355 height 26
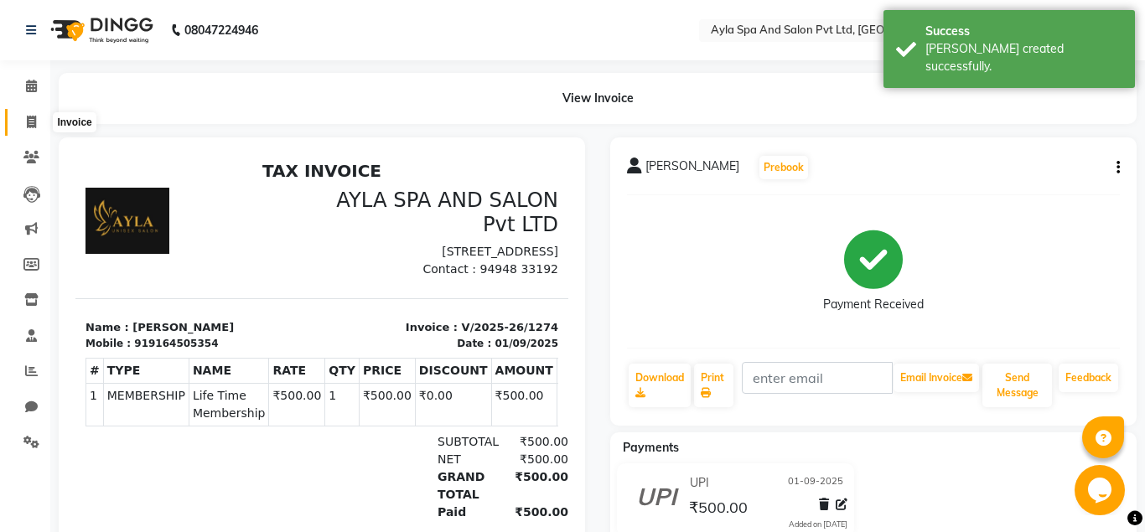
click at [29, 121] on icon at bounding box center [31, 122] width 9 height 13
select select "service"
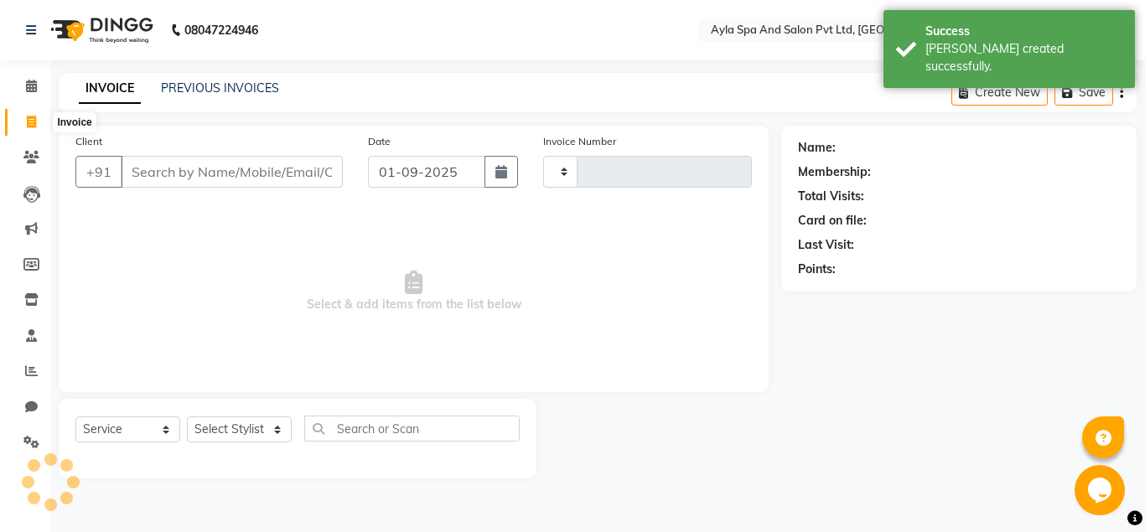
type input "1275"
select select "7756"
click at [263, 84] on link "PREVIOUS INVOICES" at bounding box center [220, 87] width 118 height 15
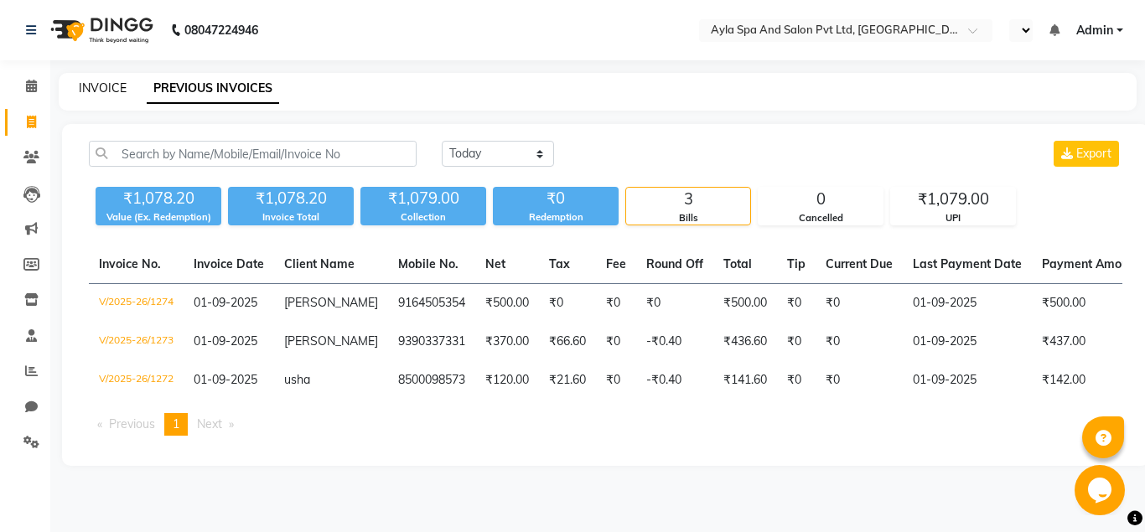
click at [111, 86] on link "INVOICE" at bounding box center [103, 87] width 48 height 15
select select "service"
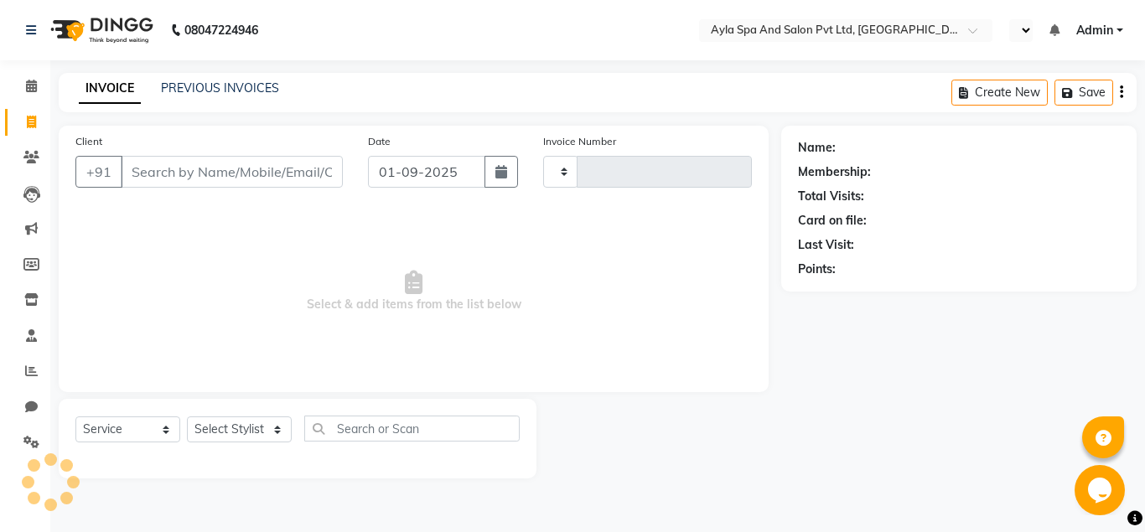
type input "1275"
select select "7756"
